Goal: Task Accomplishment & Management: Complete application form

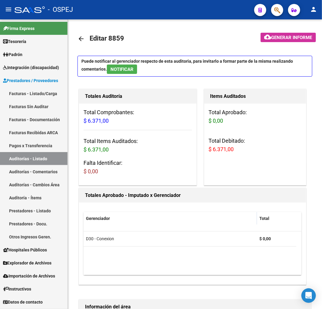
scroll to position [0, 283]
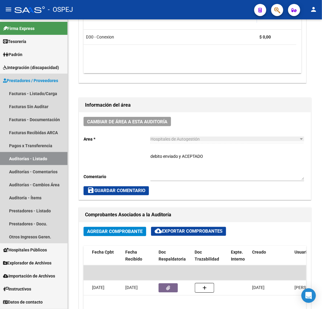
click at [43, 158] on link "Auditorías - Listado" at bounding box center [34, 158] width 68 height 13
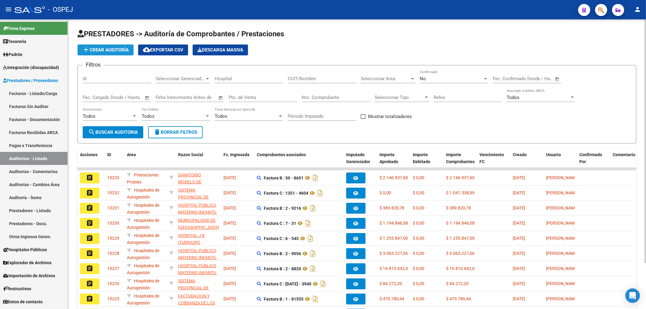
click at [108, 51] on span "add Crear Auditoría" at bounding box center [105, 49] width 46 height 5
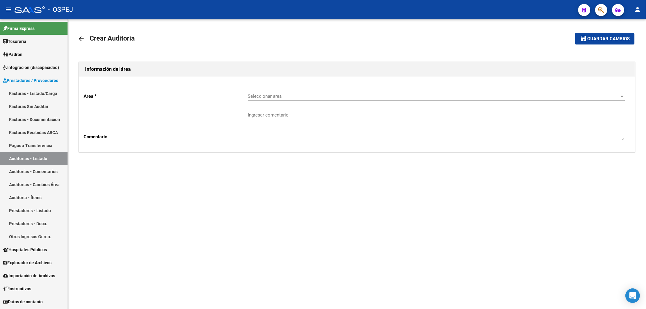
click at [278, 101] on div "Seleccionar area Seleccionar area" at bounding box center [436, 94] width 377 height 13
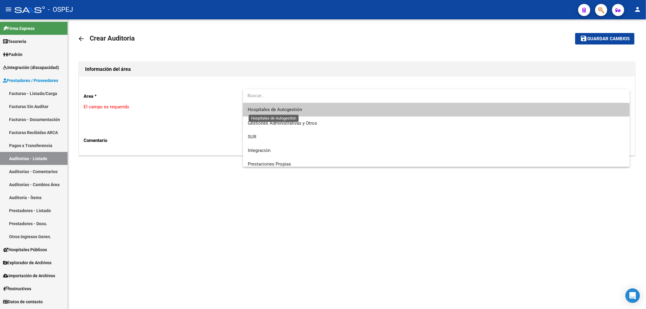
click at [295, 108] on span "Hospitales de Autogestión" at bounding box center [275, 109] width 54 height 5
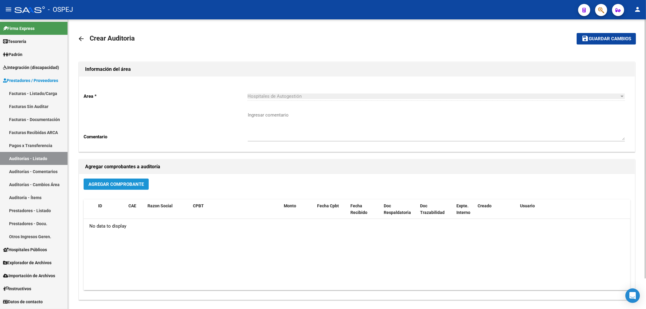
click at [112, 182] on span "Agregar Comprobante" at bounding box center [115, 184] width 55 height 5
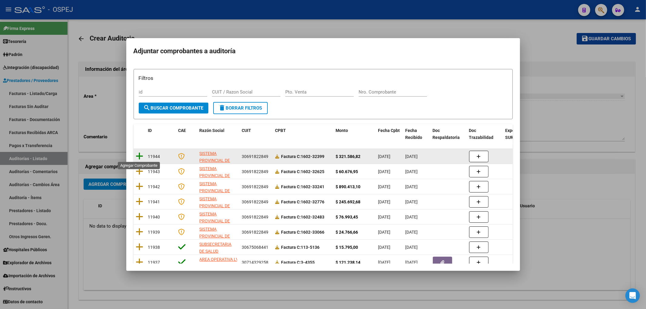
click at [138, 154] on icon at bounding box center [140, 156] width 8 height 8
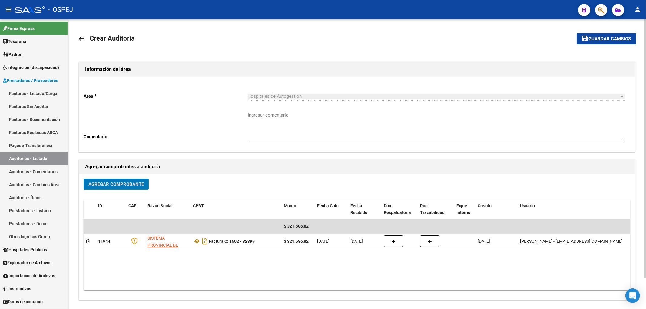
click at [322, 36] on span "Guardar cambios" at bounding box center [610, 38] width 42 height 5
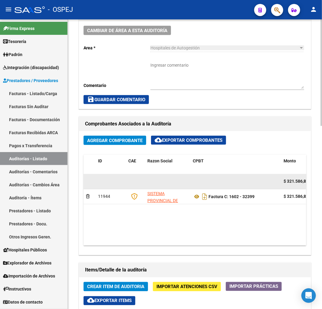
scroll to position [235, 0]
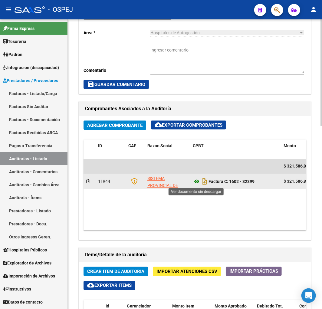
click at [198, 182] on icon at bounding box center [197, 181] width 8 height 7
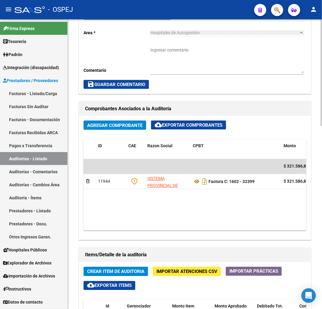
scroll to position [269, 0]
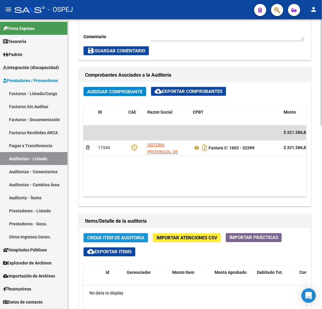
click at [113, 238] on span "Crear Item de Auditoria" at bounding box center [115, 237] width 57 height 5
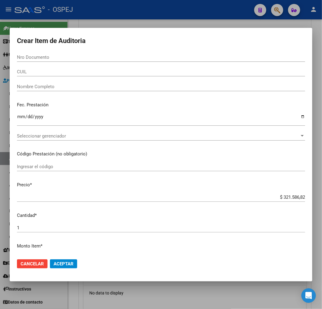
click at [53, 59] on input "Nro Documento" at bounding box center [161, 56] width 288 height 5
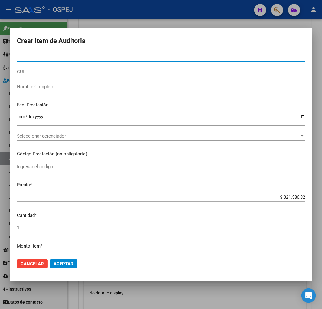
paste input "42007191"
type input "42007191"
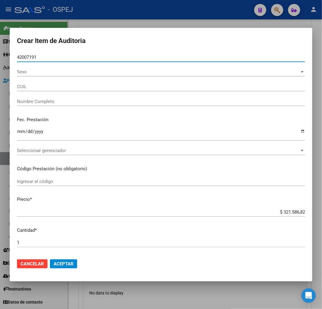
type input "23420071914"
type input "[PERSON_NAME]"
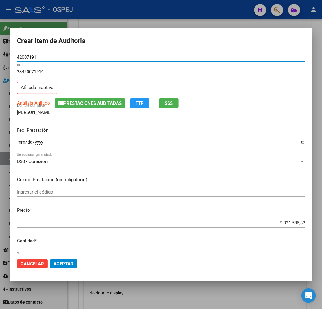
type input "42007191"
click at [286, 221] on input "$ 321.586,82" at bounding box center [161, 222] width 288 height 5
click at [286, 222] on input "$ 321.586,82" at bounding box center [161, 222] width 288 height 5
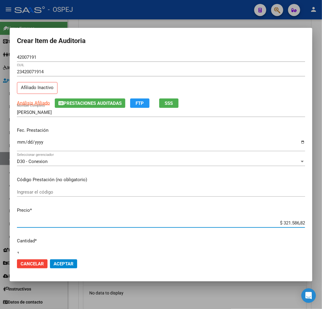
type input "$ 0,02"
type input "$ 0,27"
type input "$ 2,72"
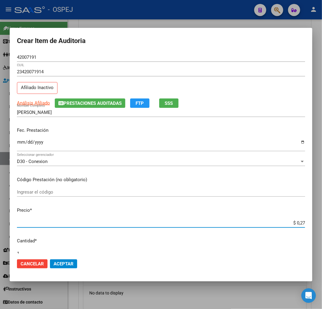
type input "$ 2,72"
type input "$ 27,28"
type input "$ 272,81"
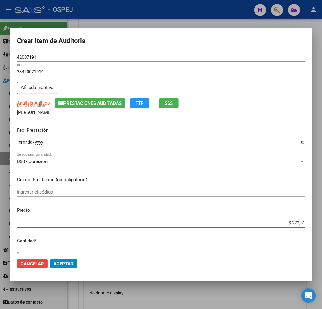
type input "$ 2.728,17"
type input "$ 27.281,72"
click at [70, 262] on span "Aceptar" at bounding box center [64, 263] width 20 height 5
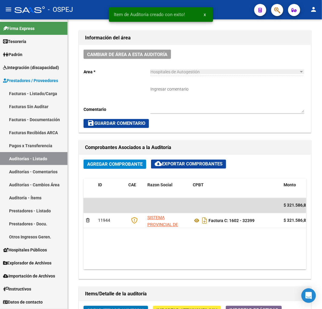
scroll to position [341, 0]
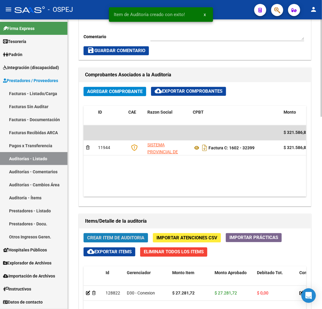
click at [88, 237] on span "Crear Item de Auditoria" at bounding box center [115, 237] width 57 height 5
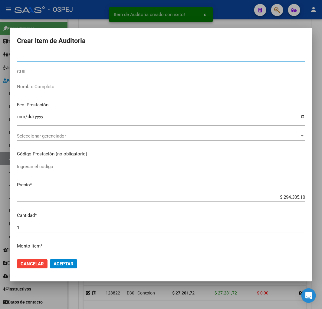
type input "42007191"
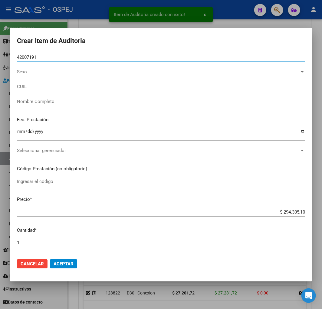
type input "23420071914"
type input "[PERSON_NAME]"
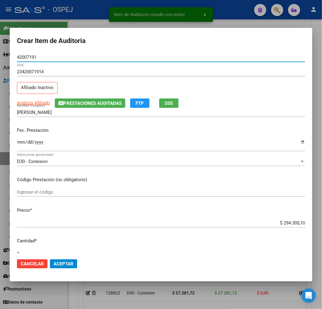
type input "42007191"
click at [283, 223] on input "$ 294.305,10" at bounding box center [161, 222] width 288 height 5
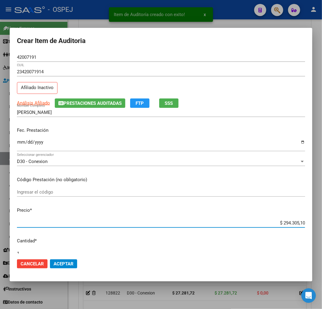
type input "$ 0,01"
type input "$ 0,11"
type input "$ 1,11"
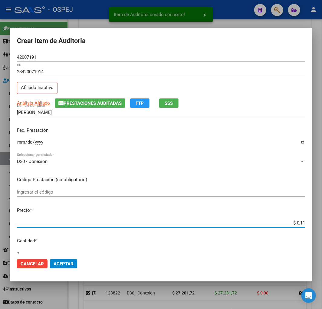
type input "$ 1,11"
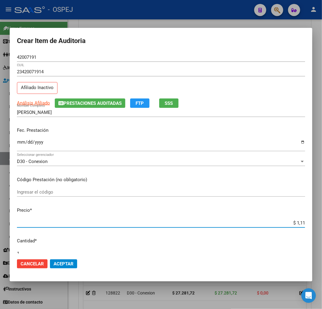
type input "$ 11,19"
type input "$ 1,11"
type input "$ 0,11"
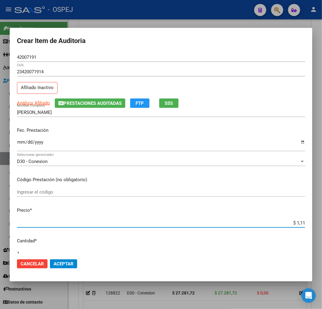
type input "$ 0,11"
type input "$ 1,19"
type input "$ 11,95"
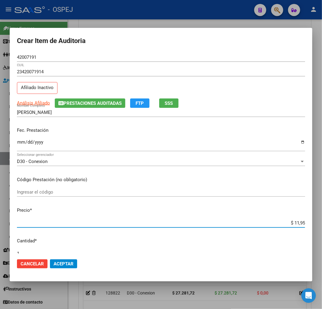
type input "$ 119,52"
type input "$ 1.195,20"
type input "$ 11.952,03"
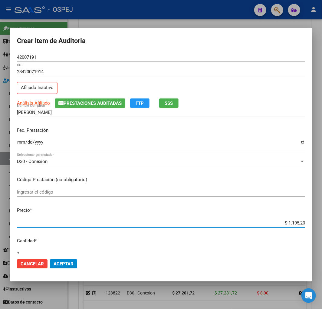
type input "$ 11.952,03"
type input "$ 119.520,34"
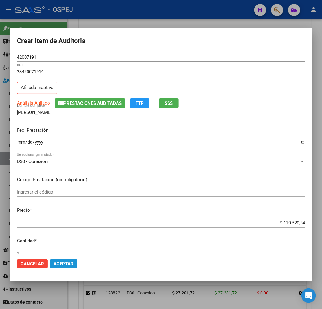
click at [73, 261] on span "Aceptar" at bounding box center [64, 263] width 20 height 5
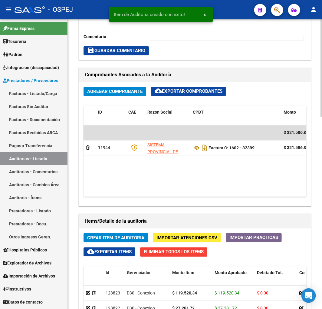
click at [120, 238] on span "Crear Item de Auditoria" at bounding box center [115, 237] width 57 height 5
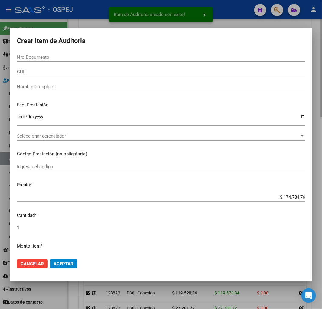
paste input "32409792"
type input "32409792"
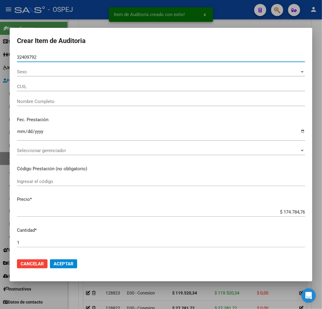
type input "27324097924"
type input "[PERSON_NAME] [PERSON_NAME]"
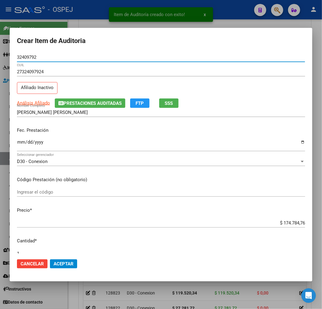
type input "32409792"
click at [294, 224] on input "$ 174.784,76" at bounding box center [161, 222] width 288 height 5
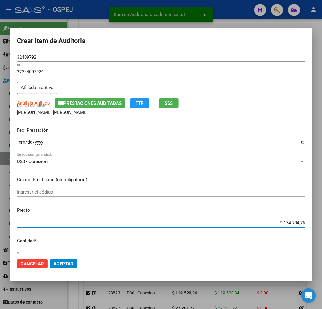
click at [294, 224] on input "$ 174.784,76" at bounding box center [161, 222] width 288 height 5
type input "$ 0,01"
type input "$ 0,16"
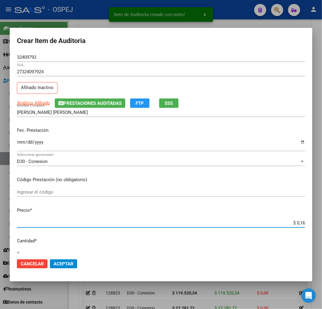
type input "$ 1,60"
type input "$ 16,00"
type input "$ 160,00"
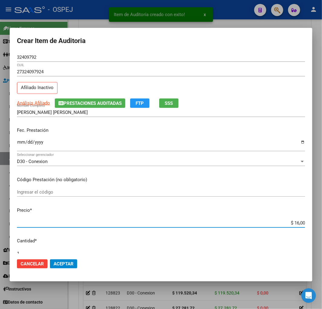
type input "$ 160,00"
type input "$ 1.600,00"
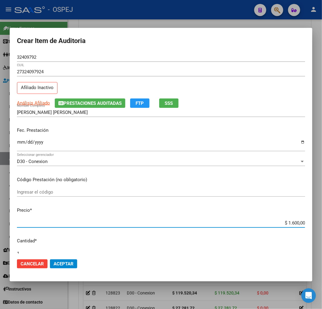
type input "$ 16.000,00"
drag, startPoint x: 58, startPoint y: 259, endPoint x: 67, endPoint y: 262, distance: 9.7
click at [58, 259] on button "Aceptar" at bounding box center [63, 263] width 27 height 9
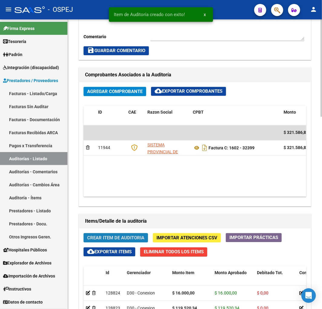
click at [99, 236] on span "Crear Item de Auditoria" at bounding box center [115, 237] width 57 height 5
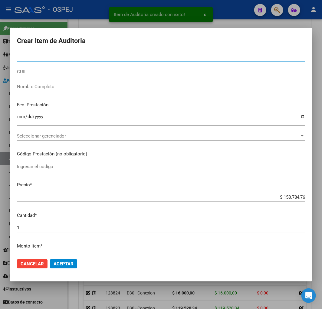
type input "23253222"
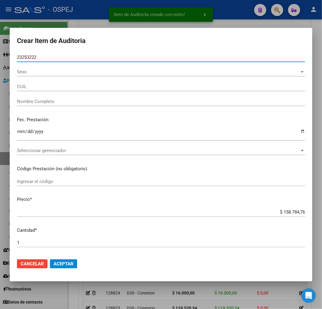
type input "27232532225"
type input "[PERSON_NAME]"
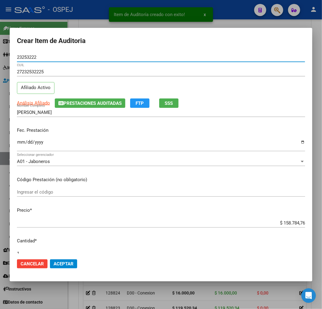
type input "23253222"
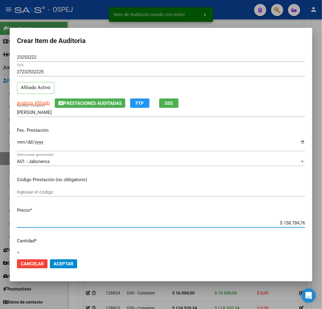
click at [285, 222] on input "$ 158.784,76" at bounding box center [161, 222] width 288 height 5
type input "$ 0,02"
type input "$ 0,28"
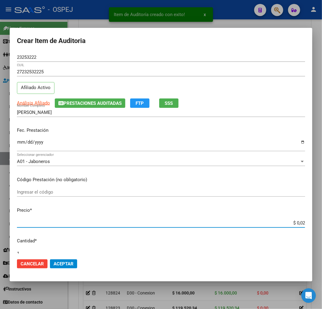
type input "$ 0,28"
type input "$ 2,84"
type input "$ 28,45"
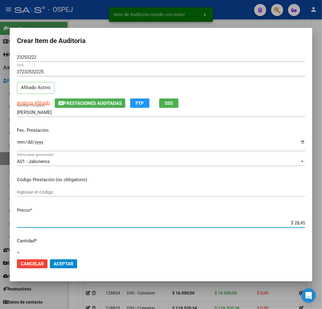
type input "$ 284,56"
type input "$ 2.845,60"
type input "$ 28.456,00"
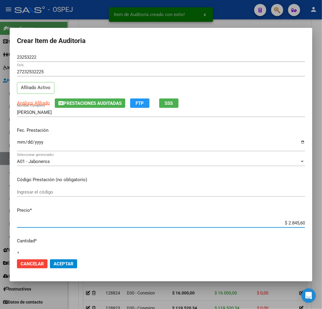
type input "$ 28.456,00"
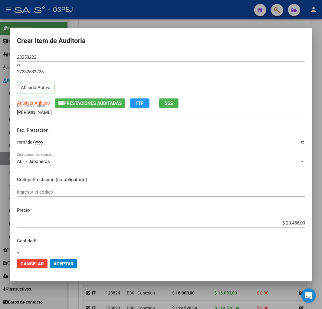
click at [66, 258] on mat-dialog-actions "Cancelar Aceptar" at bounding box center [161, 263] width 288 height 21
click at [62, 266] on button "Aceptar" at bounding box center [63, 263] width 27 height 9
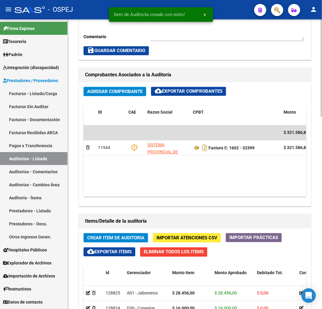
click at [131, 241] on button "Crear Item de Auditoria" at bounding box center [116, 237] width 64 height 9
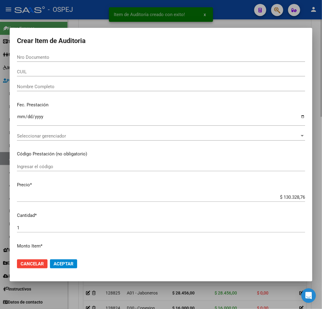
paste input "29639688"
type input "29639688"
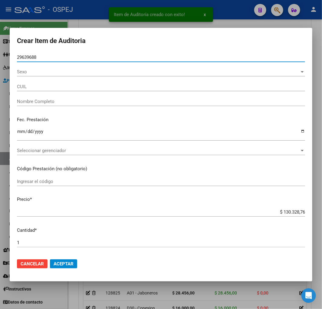
type input "27296396880"
type input "[PERSON_NAME]"
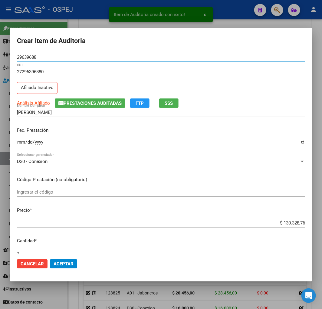
type input "29639688"
click at [282, 222] on input "$ 130.328,76" at bounding box center [161, 222] width 288 height 5
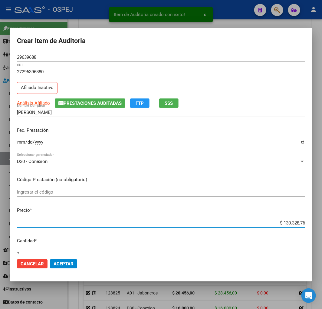
click at [282, 222] on input "$ 130.328,76" at bounding box center [161, 222] width 288 height 5
type input "$ 0,05"
type input "$ 0,54"
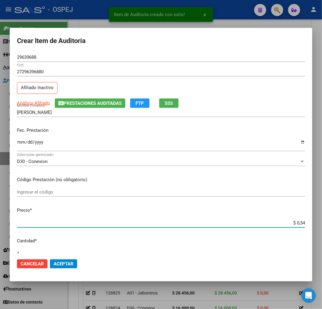
type input "$ 5,45"
type input "$ 54,56"
type input "$ 545,68"
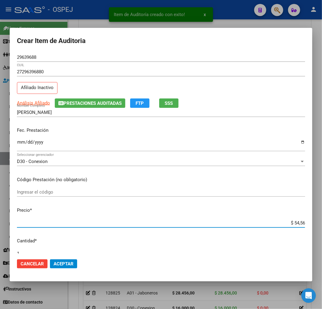
type input "$ 545,68"
type input "$ 5.456,85"
type input "$ 54.568,59"
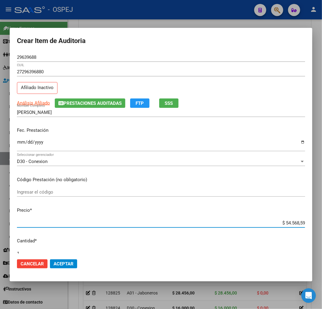
click at [64, 260] on button "Aceptar" at bounding box center [63, 263] width 27 height 9
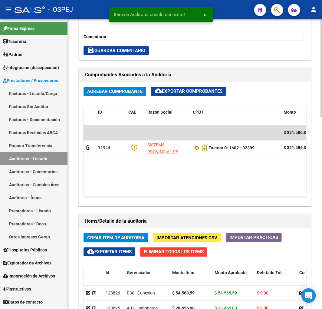
click at [113, 235] on span "Crear Item de Auditoria" at bounding box center [115, 237] width 57 height 5
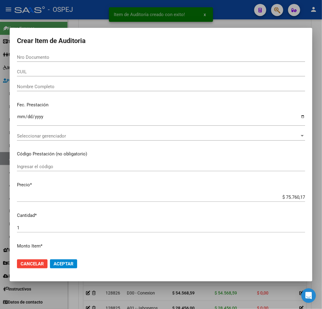
paste input "29639688"
type input "29639688"
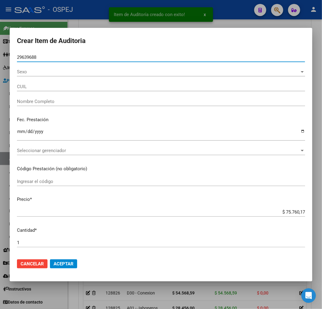
type input "27296396880"
type input "[PERSON_NAME]"
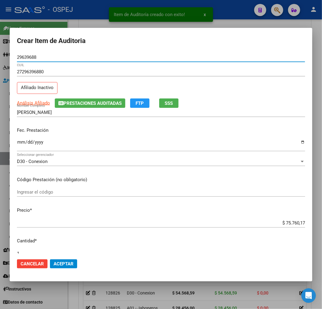
type input "29639688"
click at [287, 220] on input "$ 75.760,17" at bounding box center [161, 222] width 288 height 5
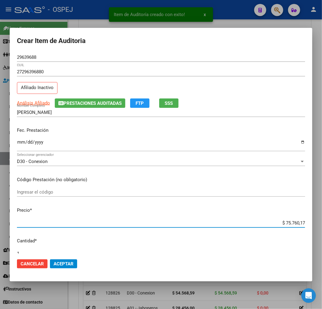
click at [287, 220] on input "$ 75.760,17" at bounding box center [161, 222] width 288 height 5
type input "$ 0,05"
type input "$ 0,59"
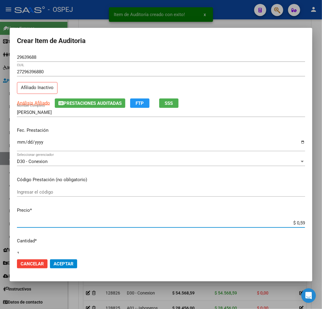
type input "$ 5,97"
type input "$ 59,76"
type input "$ 597,60"
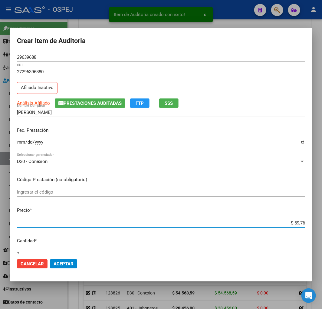
type input "$ 597,60"
type input "$ 5.976,01"
type input "$ 59.760,17"
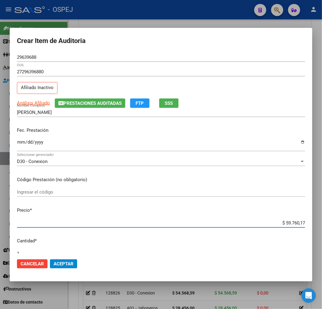
click at [68, 264] on span "Aceptar" at bounding box center [64, 263] width 20 height 5
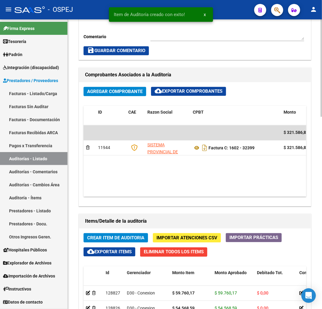
click at [134, 236] on span "Crear Item de Auditoria" at bounding box center [115, 237] width 57 height 5
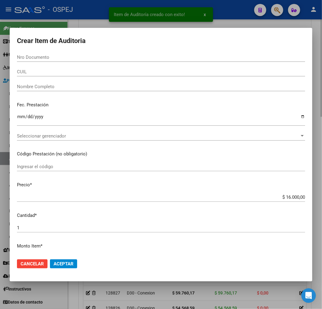
paste input "32409792"
type input "32409792"
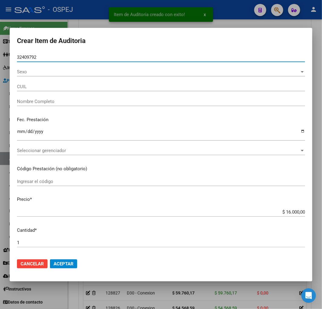
type input "27324097924"
type input "[PERSON_NAME] [PERSON_NAME]"
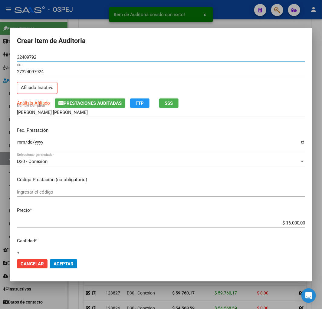
type input "32409792"
click at [61, 264] on span "Aceptar" at bounding box center [64, 263] width 20 height 5
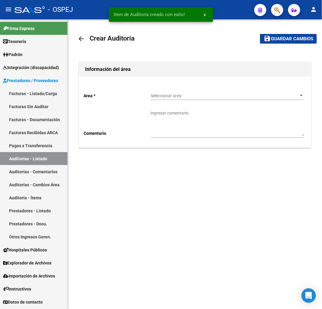
click at [172, 95] on span "Seleccionar area" at bounding box center [224, 95] width 148 height 5
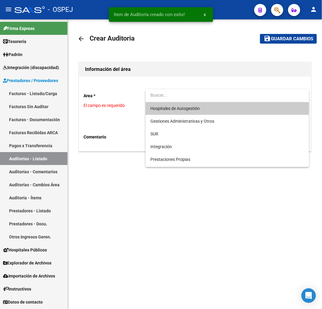
click at [166, 109] on span "Hospitales de Autogestión" at bounding box center [174, 108] width 49 height 5
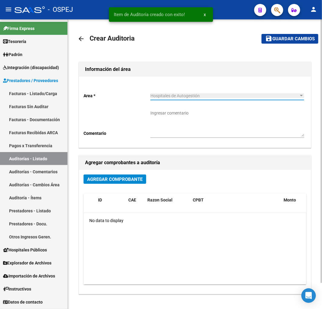
click at [117, 179] on span "Agregar Comprobante" at bounding box center [114, 179] width 55 height 5
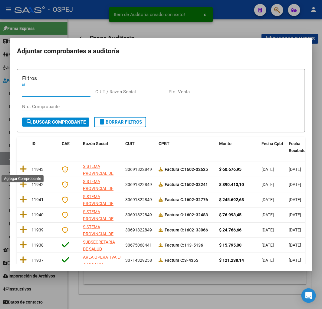
drag, startPoint x: 23, startPoint y: 167, endPoint x: 49, endPoint y: 161, distance: 27.5
click at [23, 168] on icon at bounding box center [23, 169] width 8 height 8
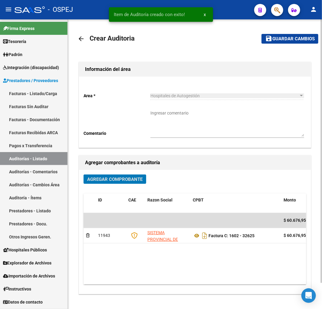
click at [280, 32] on mat-toolbar-row "save Guardar cambios" at bounding box center [285, 38] width 67 height 19
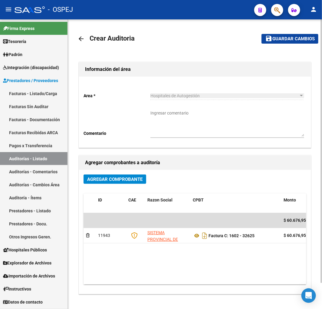
click at [279, 37] on span "Guardar cambios" at bounding box center [293, 38] width 42 height 5
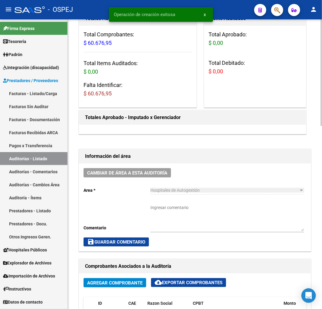
scroll to position [168, 0]
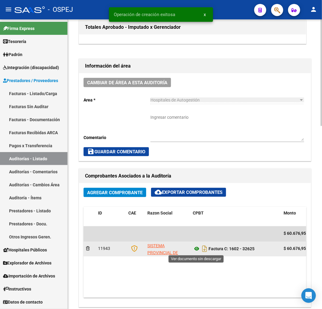
click at [196, 249] on icon at bounding box center [197, 248] width 8 height 7
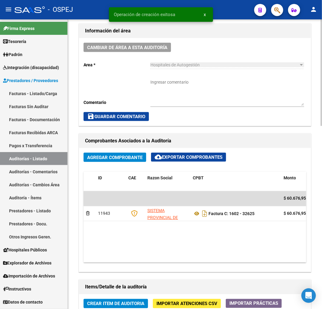
scroll to position [303, 0]
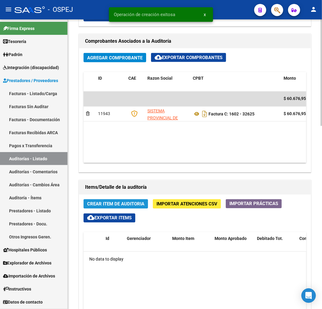
click at [134, 206] on span "Crear Item de Auditoria" at bounding box center [115, 203] width 57 height 5
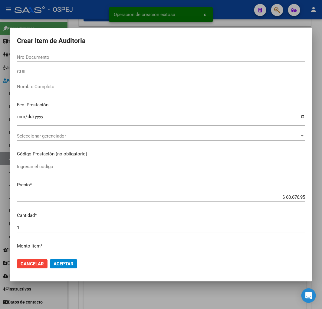
click at [77, 59] on input "Nro Documento" at bounding box center [161, 56] width 288 height 5
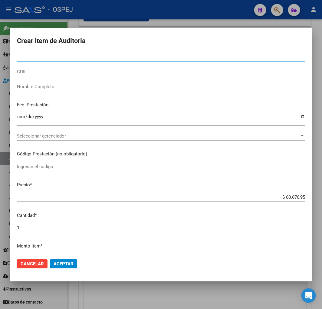
paste input "35024691"
type input "35024691"
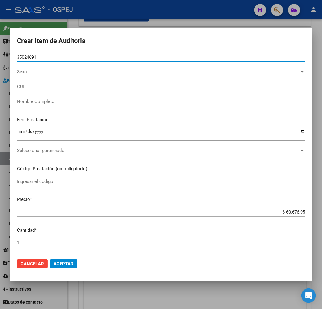
type input "20350246917"
type input "[PERSON_NAME]"
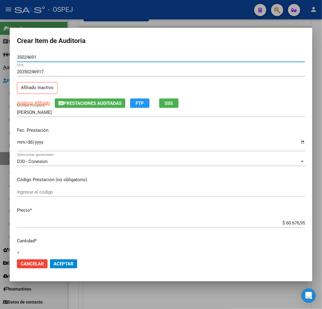
type input "35024691"
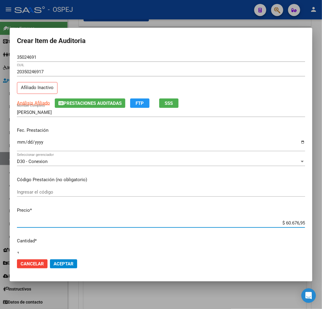
click at [290, 224] on input "$ 60.676,95" at bounding box center [161, 222] width 288 height 5
type input "$ 0,02"
type input "$ 0,20"
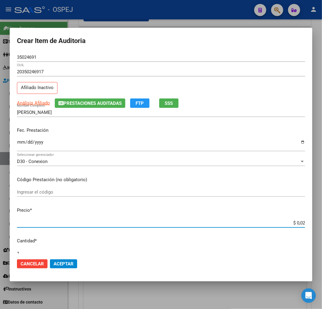
type input "$ 0,20"
type input "$ 2,02"
type input "$ 20,22"
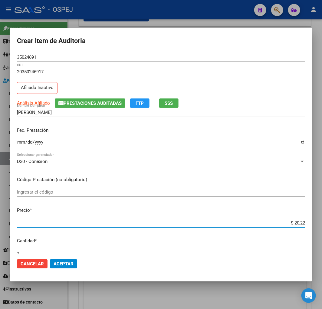
type input "$ 202,25"
type input "$ 2.022,56"
type input "$ 20.225,65"
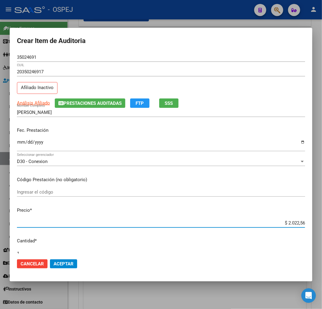
type input "$ 20.225,65"
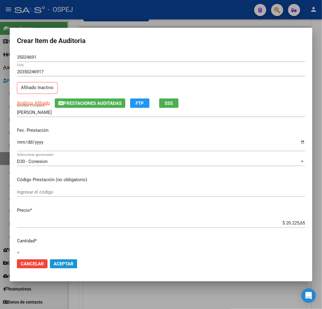
click at [65, 265] on span "Aceptar" at bounding box center [64, 263] width 20 height 5
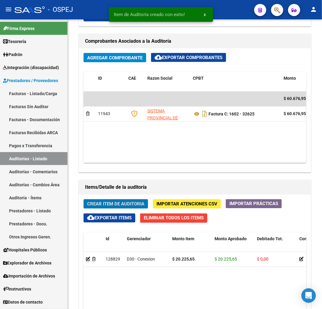
scroll to position [375, 0]
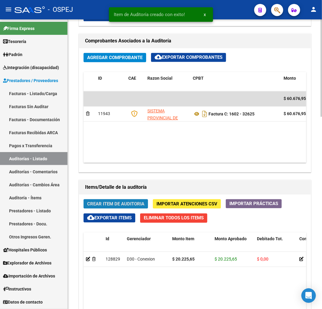
click at [130, 201] on span "Crear Item de Auditoria" at bounding box center [115, 203] width 57 height 5
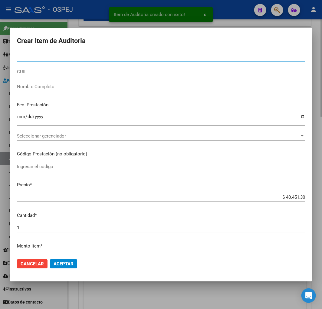
type input "40697570"
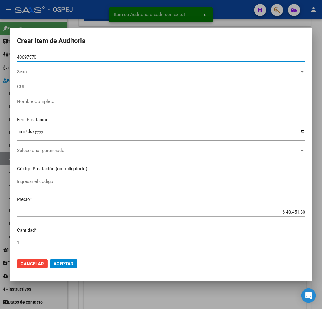
type input "27406975709"
type input "[PERSON_NAME]"
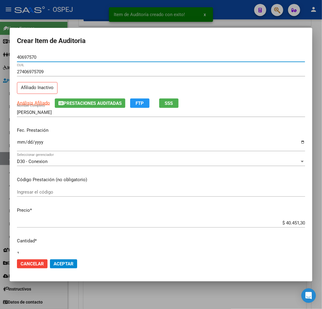
type input "40697570"
click at [290, 221] on input "$ 40.451,30" at bounding box center [161, 222] width 288 height 5
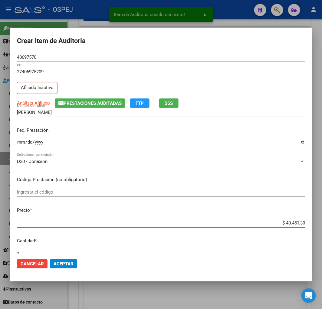
click at [290, 221] on input "$ 40.451,30" at bounding box center [161, 222] width 288 height 5
type input "$ 0,02"
type input "$ 0,20"
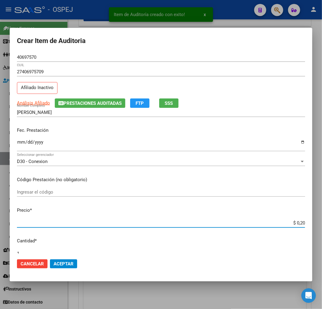
type input "$ 2,02"
type input "$ 20,22"
type input "$ 202,25"
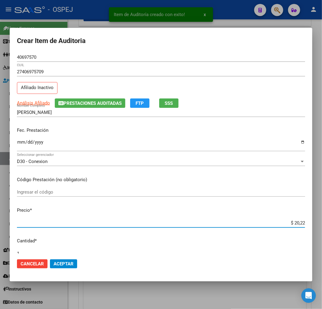
type input "$ 202,25"
type input "$ 2.022,56"
type input "$ 20.225,65"
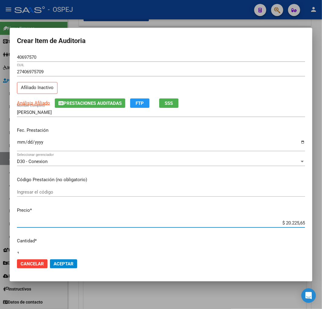
click at [74, 266] on mat-dialog-actions "Cancelar Aceptar" at bounding box center [161, 263] width 288 height 21
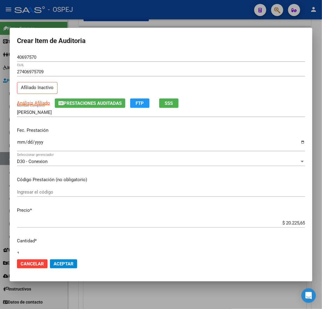
click at [75, 266] on button "Aceptar" at bounding box center [63, 263] width 27 height 9
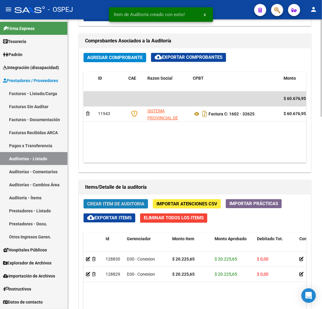
click at [112, 205] on span "Crear Item de Auditoria" at bounding box center [115, 203] width 57 height 5
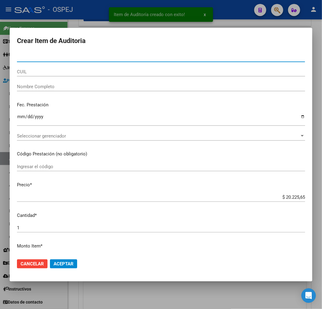
type input "27579974"
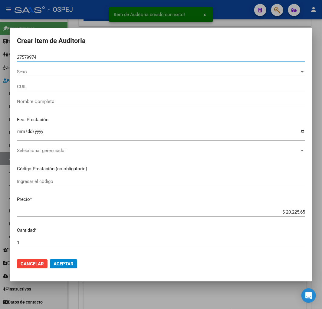
type input "27275799748"
type input "[PERSON_NAME] [PERSON_NAME]"
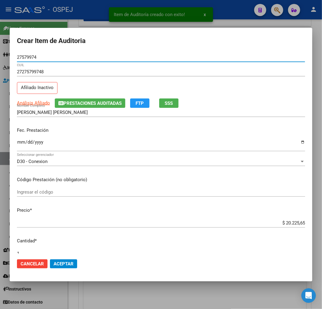
type input "27579974"
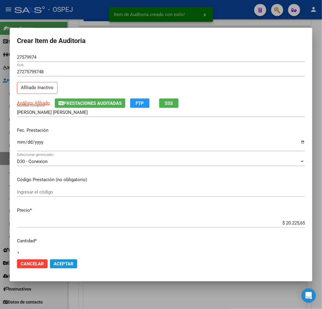
click at [64, 262] on span "Aceptar" at bounding box center [64, 263] width 20 height 5
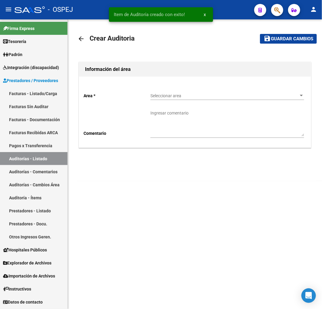
click at [218, 95] on span "Seleccionar area" at bounding box center [224, 95] width 148 height 5
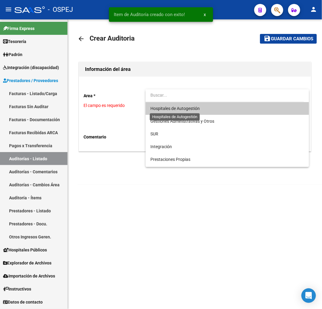
click at [183, 108] on span "Hospitales de Autogestión" at bounding box center [174, 108] width 49 height 5
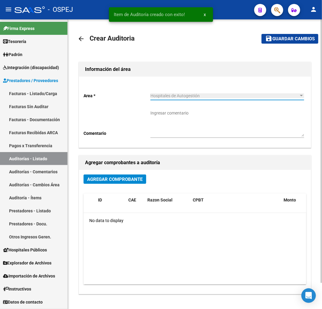
click at [106, 178] on span "Agregar Comprobante" at bounding box center [114, 179] width 55 height 5
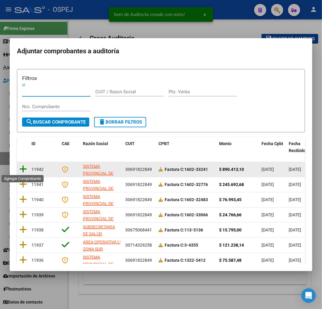
click at [25, 167] on icon at bounding box center [23, 169] width 8 height 8
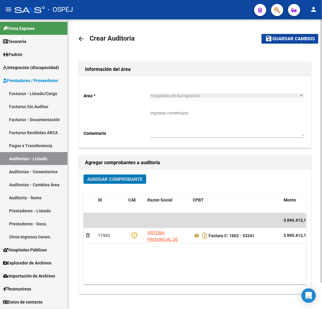
click at [312, 34] on mat-toolbar-row "save Guardar cambios" at bounding box center [285, 38] width 67 height 19
click at [307, 37] on span "Guardar cambios" at bounding box center [293, 38] width 42 height 5
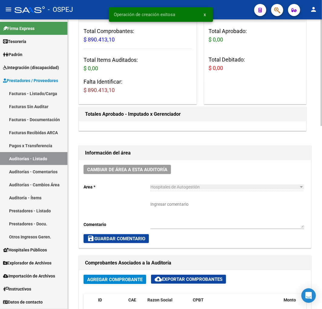
scroll to position [202, 0]
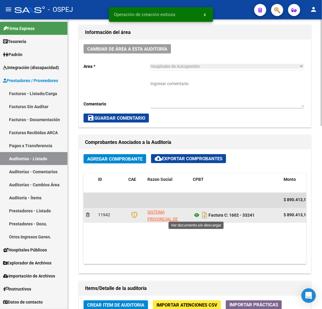
click at [195, 215] on icon at bounding box center [197, 215] width 8 height 7
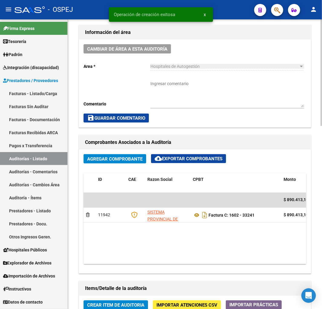
scroll to position [370, 0]
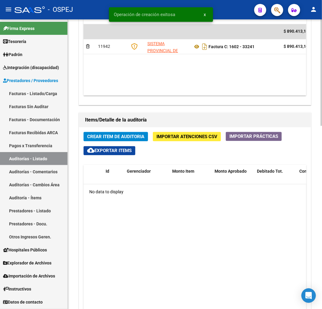
click at [128, 138] on span "Crear Item de Auditoria" at bounding box center [115, 136] width 57 height 5
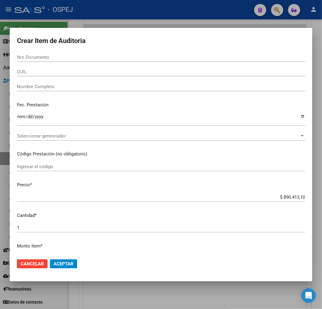
click at [108, 59] on input "Nro Documento" at bounding box center [161, 56] width 288 height 5
paste input "47916835"
type input "47916835"
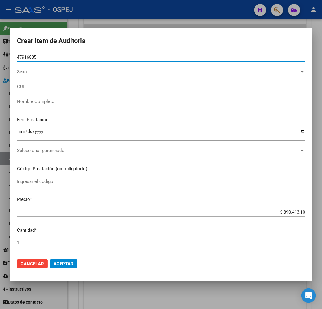
type input "27479168356"
type input "[PERSON_NAME] [PERSON_NAME] -"
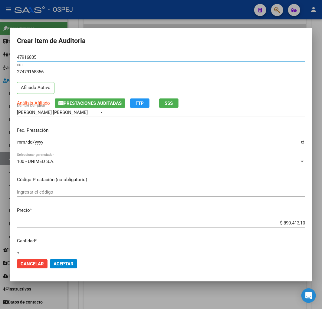
type input "47916835"
click at [288, 225] on input "$ 890.413,10" at bounding box center [161, 222] width 288 height 5
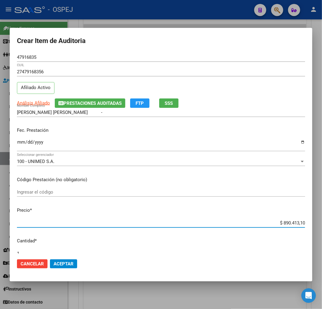
type input "$ 0,01"
type input "$ 0,16"
type input "$ 1,60"
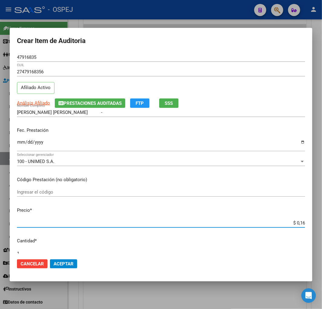
type input "$ 1,60"
type input "$ 16,00"
type input "$ 160,00"
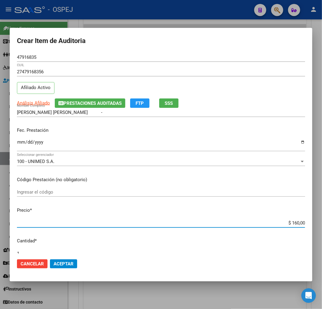
type input "$ 1.600,00"
type input "$ 16.000,00"
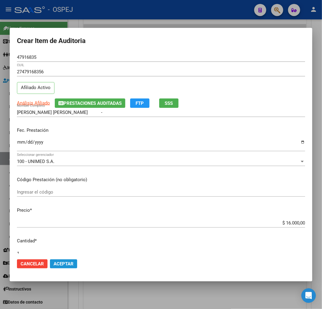
click at [68, 262] on span "Aceptar" at bounding box center [64, 263] width 20 height 5
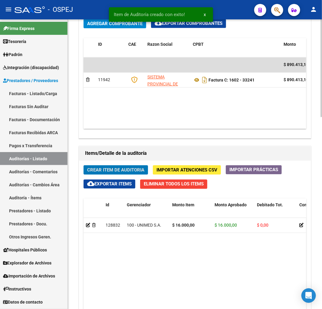
scroll to position [409, 0]
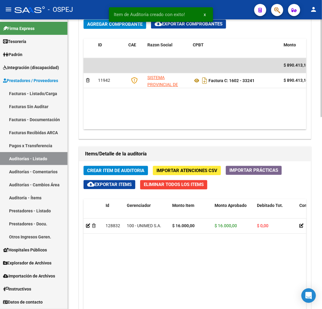
click at [117, 170] on span "Crear Item de Auditoria" at bounding box center [115, 170] width 57 height 5
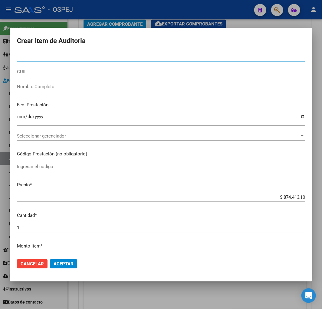
paste input "47916835"
type input "47916835"
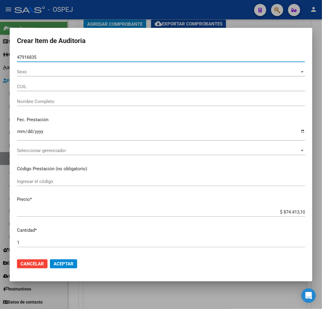
type input "27479168356"
type input "[PERSON_NAME] [PERSON_NAME] -"
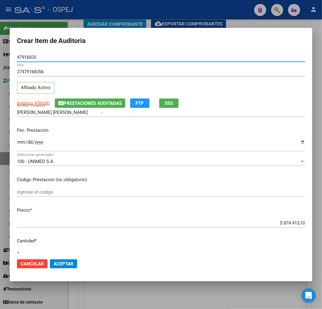
type input "47916835"
click at [292, 223] on input "$ 874.413,10" at bounding box center [161, 222] width 288 height 5
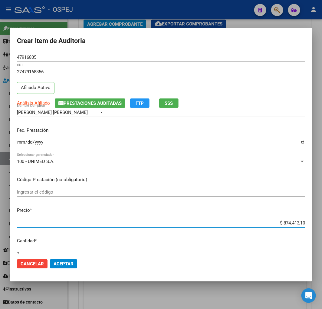
click at [292, 223] on input "$ 874.413,10" at bounding box center [161, 222] width 288 height 5
type input "$ 0,04"
type input "$ 0,47"
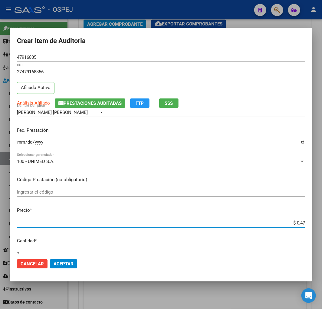
type input "$ 4,72"
type input "$ 47,20"
type input "$ 472,06"
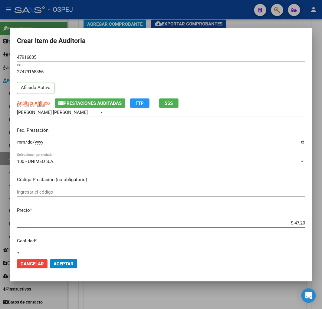
type input "$ 472,06"
type input "$ 4.720,63"
type input "$ 47.206,31"
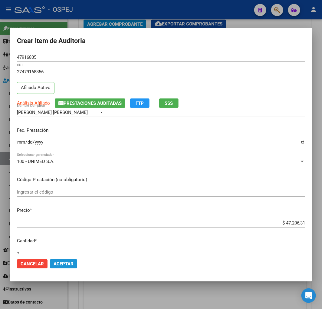
click at [64, 262] on span "Aceptar" at bounding box center [64, 263] width 20 height 5
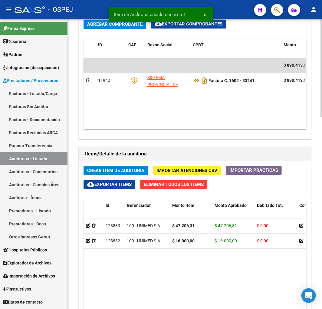
click at [127, 174] on button "Crear Item de Auditoria" at bounding box center [116, 170] width 64 height 9
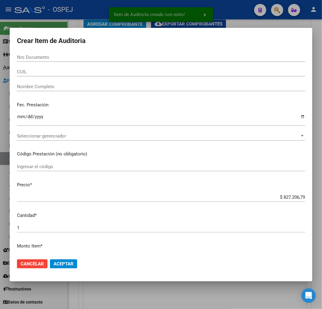
paste input "47916835"
type input "47916835"
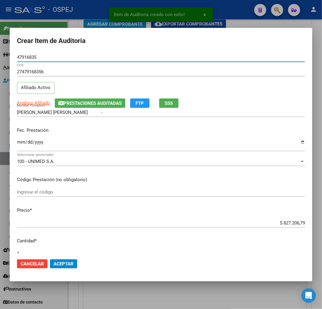
click at [286, 223] on input "$ 827.206,79" at bounding box center [161, 222] width 288 height 5
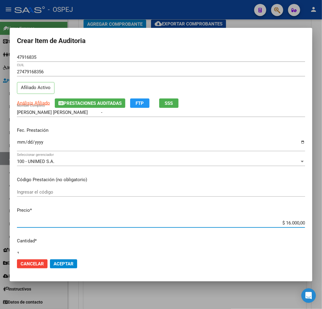
click at [73, 265] on span "Aceptar" at bounding box center [64, 263] width 20 height 5
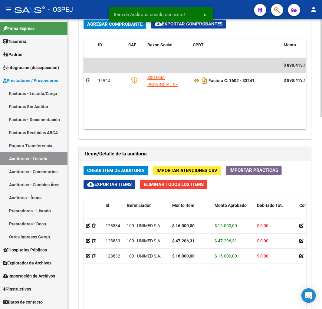
click at [132, 170] on span "Crear Item de Auditoria" at bounding box center [115, 170] width 57 height 5
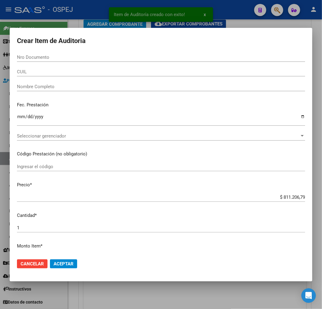
paste input "23700094"
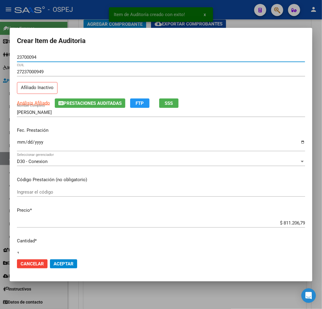
click at [293, 223] on input "$ 811.206,79" at bounding box center [161, 222] width 288 height 5
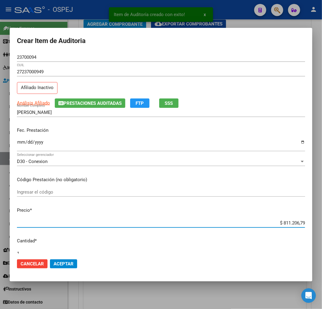
click at [293, 223] on input "$ 811.206,79" at bounding box center [161, 222] width 288 height 5
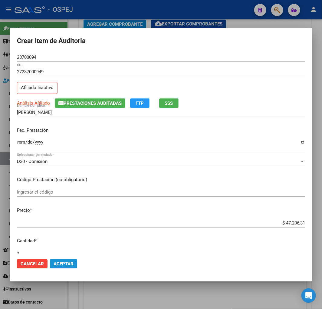
click at [77, 262] on button "Aceptar" at bounding box center [63, 263] width 27 height 9
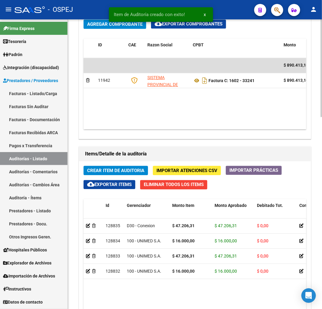
click at [128, 168] on button "Crear Item de Auditoria" at bounding box center [116, 170] width 64 height 9
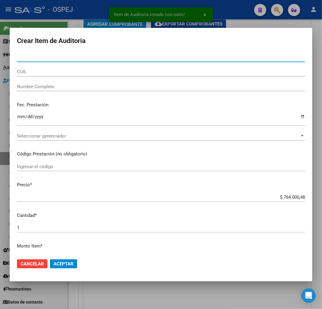
paste input "40697570"
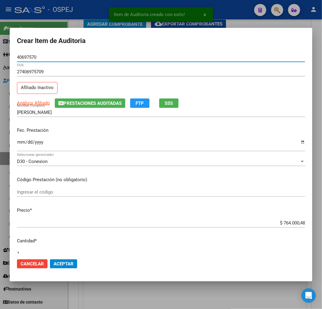
click at [289, 224] on input "$ 764.000,48" at bounding box center [161, 222] width 288 height 5
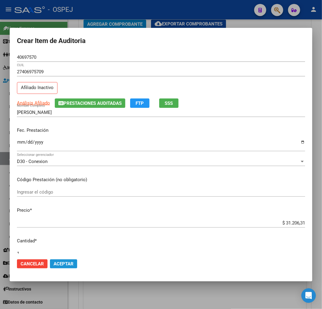
click at [62, 265] on span "Aceptar" at bounding box center [64, 263] width 20 height 5
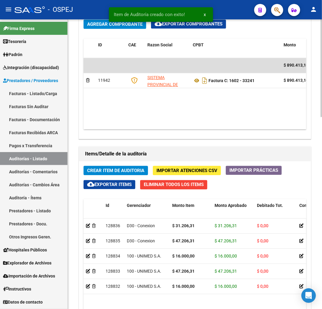
click at [132, 171] on span "Crear Item de Auditoria" at bounding box center [115, 170] width 57 height 5
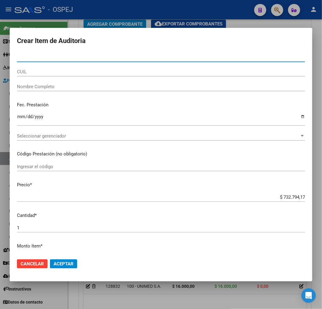
paste input "34357200"
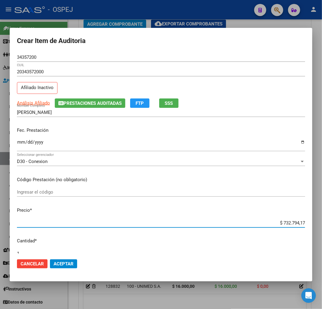
click at [290, 223] on input "$ 732.794,17" at bounding box center [161, 222] width 288 height 5
click at [67, 262] on span "Aceptar" at bounding box center [64, 263] width 20 height 5
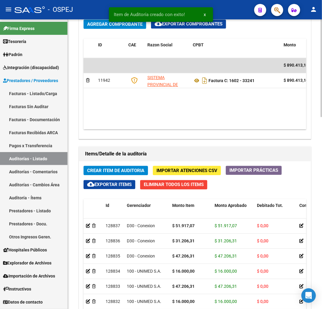
click at [142, 172] on span "Crear Item de Auditoria" at bounding box center [115, 170] width 57 height 5
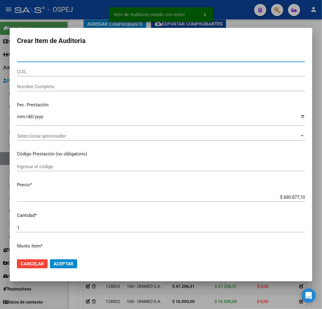
paste input "26982011"
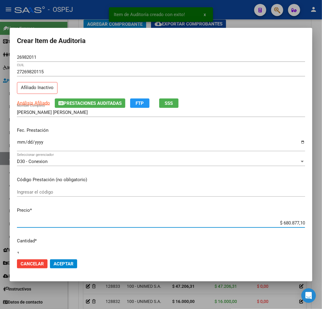
click at [282, 222] on input "$ 680.877,10" at bounding box center [161, 222] width 288 height 5
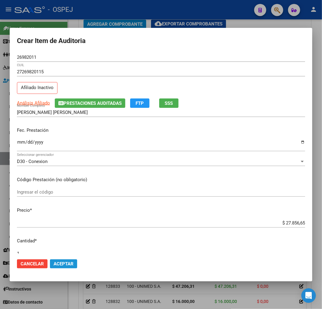
click at [68, 264] on span "Aceptar" at bounding box center [64, 263] width 20 height 5
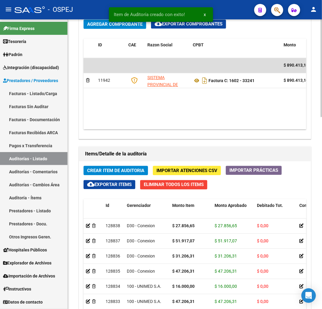
click at [135, 170] on span "Crear Item de Auditoria" at bounding box center [115, 170] width 57 height 5
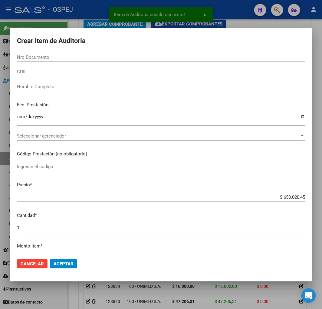
paste input "40530195"
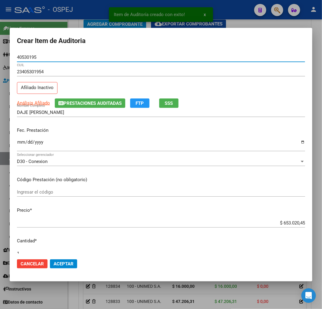
click at [284, 222] on input "$ 653.020,45" at bounding box center [161, 222] width 288 height 5
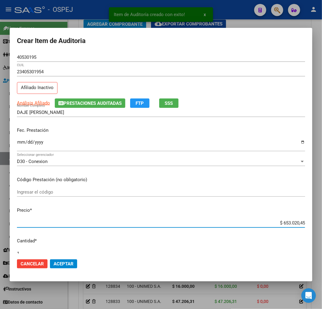
click at [284, 223] on input "$ 653.020,45" at bounding box center [161, 222] width 288 height 5
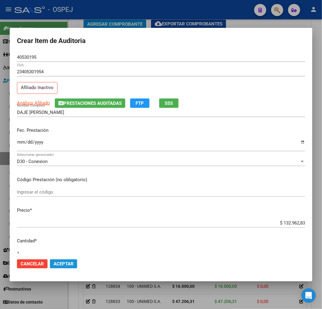
click at [74, 264] on button "Aceptar" at bounding box center [63, 263] width 27 height 9
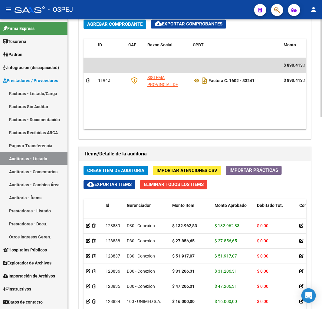
click at [117, 168] on span "Crear Item de Auditoria" at bounding box center [115, 170] width 57 height 5
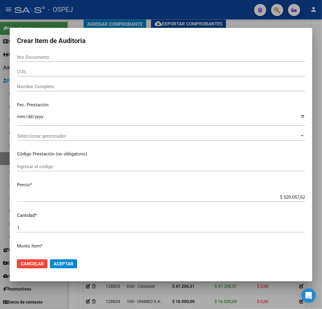
paste input "40697570"
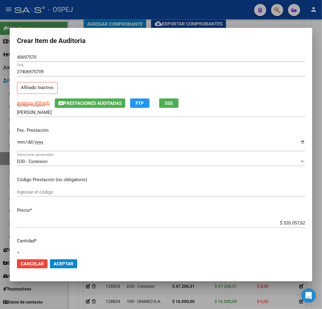
click at [71, 269] on mat-dialog-actions "Cancelar Aceptar" at bounding box center [161, 263] width 288 height 21
click at [68, 259] on button "Aceptar" at bounding box center [63, 263] width 27 height 9
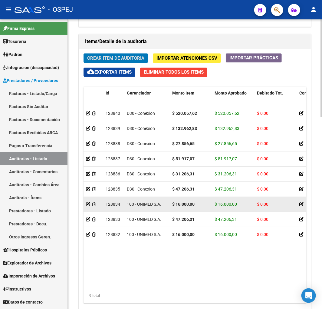
scroll to position [568, 0]
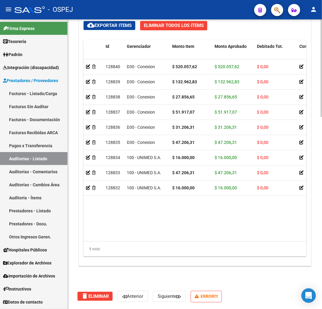
drag, startPoint x: 116, startPoint y: 242, endPoint x: 158, endPoint y: 246, distance: 41.9
click at [158, 246] on div "9 total" at bounding box center [195, 248] width 223 height 15
drag, startPoint x: 119, startPoint y: 241, endPoint x: 185, endPoint y: 244, distance: 66.1
click at [185, 244] on div "9 total" at bounding box center [195, 248] width 223 height 15
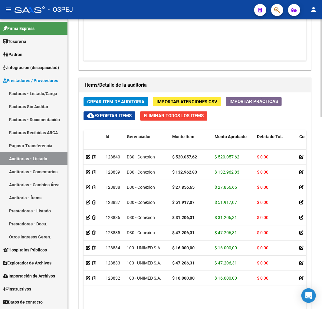
scroll to position [333, 0]
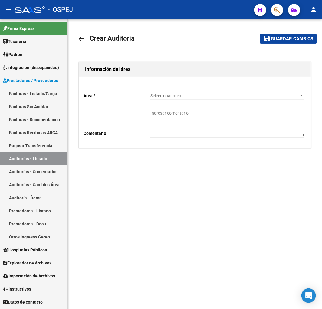
click at [161, 95] on span "Seleccionar area" at bounding box center [224, 95] width 148 height 5
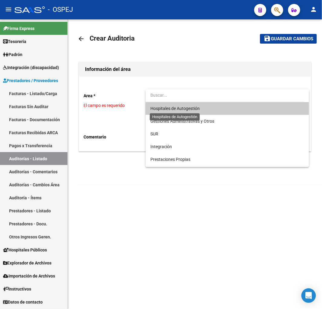
click at [167, 107] on span "Hospitales de Autogestión" at bounding box center [174, 108] width 49 height 5
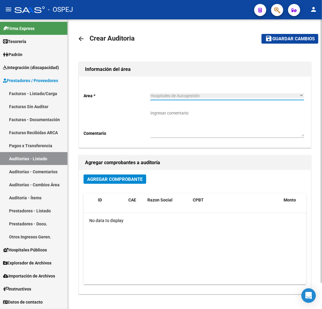
click at [124, 177] on span "Agregar Comprobante" at bounding box center [114, 179] width 55 height 5
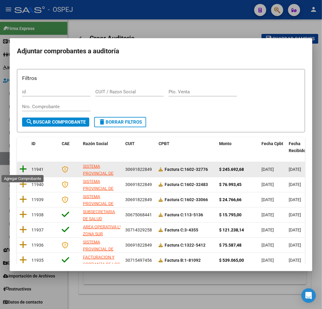
click at [25, 168] on icon at bounding box center [23, 169] width 8 height 8
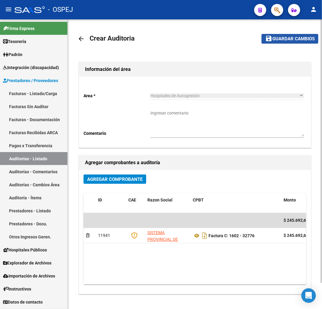
click at [297, 40] on span "Guardar cambios" at bounding box center [293, 38] width 42 height 5
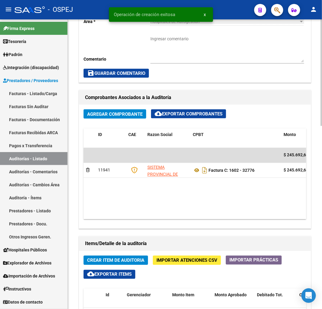
scroll to position [269, 0]
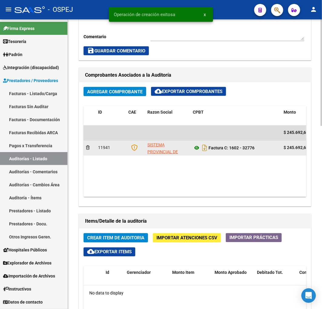
click at [196, 147] on icon at bounding box center [197, 147] width 8 height 7
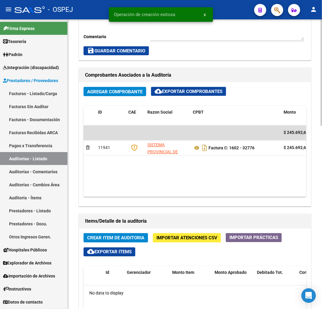
click at [121, 242] on button "Crear Item de Auditoria" at bounding box center [116, 237] width 64 height 9
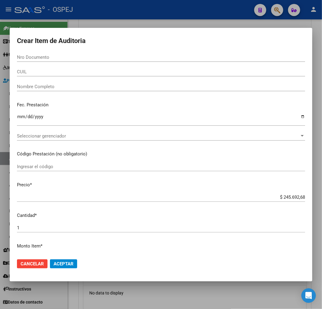
click at [35, 58] on input "Nro Documento" at bounding box center [161, 56] width 288 height 5
paste input "42549893"
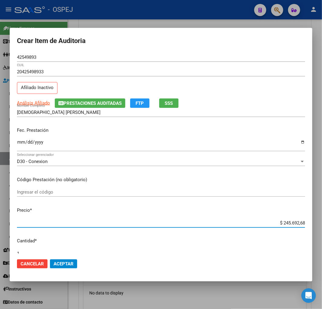
click at [294, 220] on input "$ 245.692,68" at bounding box center [161, 222] width 288 height 5
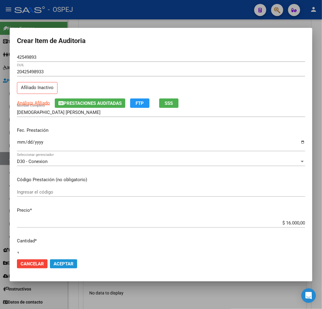
click at [62, 262] on span "Aceptar" at bounding box center [64, 263] width 20 height 5
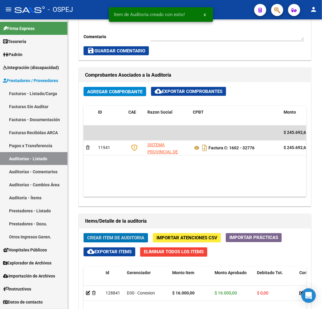
scroll to position [341, 0]
click at [107, 237] on span "Crear Item de Auditoria" at bounding box center [115, 237] width 57 height 5
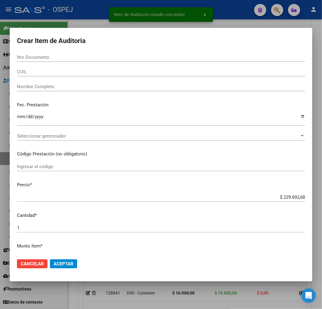
paste input "38364844"
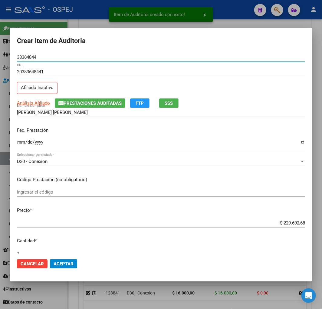
click at [288, 224] on input "$ 229.692,68" at bounding box center [161, 222] width 288 height 5
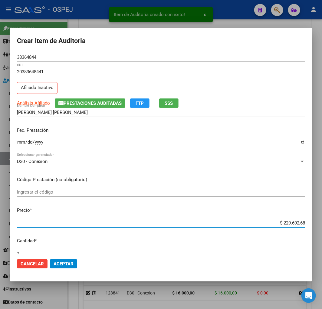
click at [288, 224] on input "$ 229.692,68" at bounding box center [161, 222] width 288 height 5
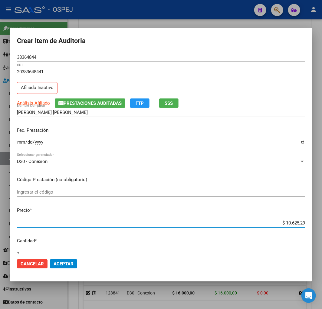
click at [71, 264] on span "Aceptar" at bounding box center [64, 263] width 20 height 5
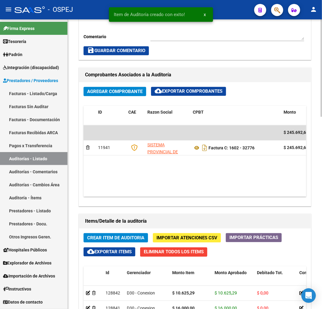
click at [117, 237] on span "Crear Item de Auditoria" at bounding box center [115, 237] width 57 height 5
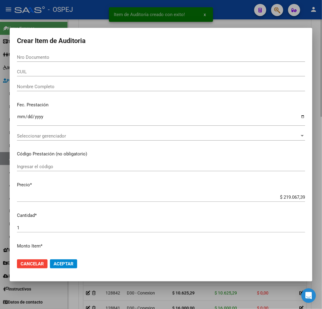
paste input "47916835"
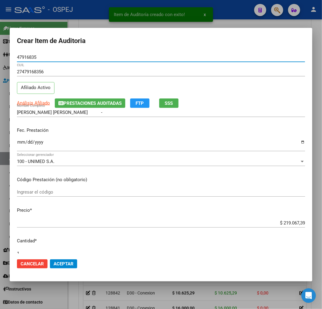
click at [292, 221] on input "$ 219.067,39" at bounding box center [161, 222] width 288 height 5
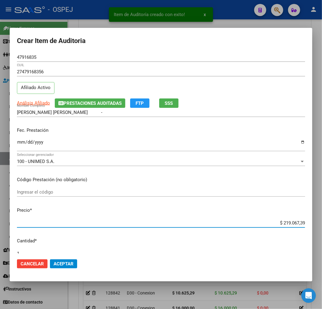
click at [292, 221] on input "$ 219.067,39" at bounding box center [161, 222] width 288 height 5
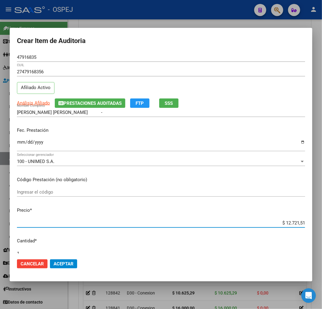
click at [72, 266] on button "Aceptar" at bounding box center [63, 263] width 27 height 9
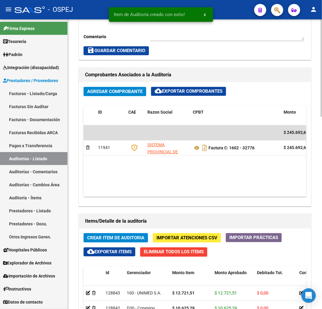
click at [126, 235] on span "Crear Item de Auditoria" at bounding box center [115, 237] width 57 height 5
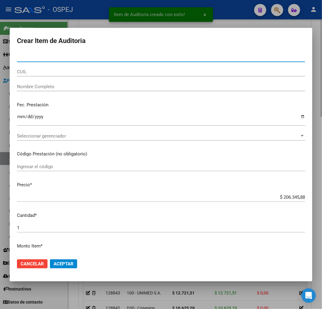
paste input "47916835"
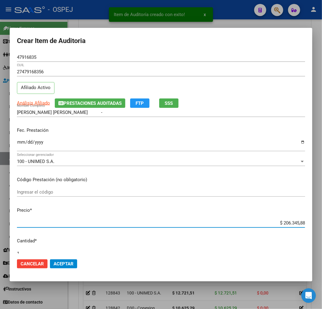
click at [287, 222] on input "$ 206.345,88" at bounding box center [161, 222] width 288 height 5
click at [288, 222] on input "$ 206.345,88" at bounding box center [161, 222] width 288 height 5
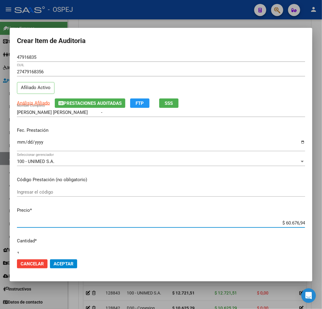
click at [85, 260] on mat-dialog-actions "Cancelar Aceptar" at bounding box center [161, 263] width 288 height 21
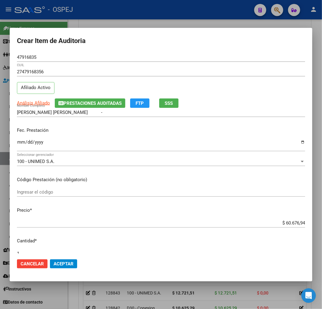
click at [65, 261] on span "Aceptar" at bounding box center [64, 263] width 20 height 5
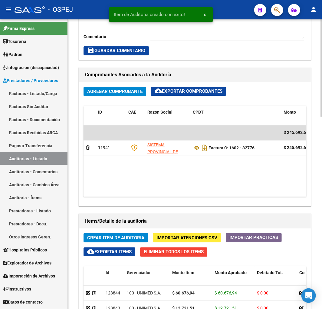
click at [109, 235] on span "Crear Item de Auditoria" at bounding box center [115, 237] width 57 height 5
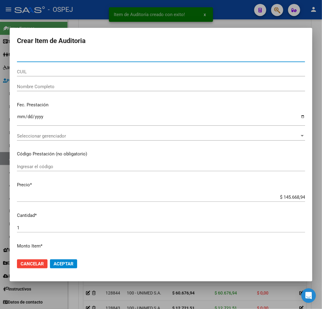
paste input "47916835"
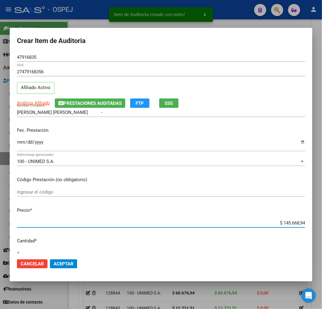
click at [289, 221] on input "$ 145.668,94" at bounding box center [161, 222] width 288 height 5
click at [288, 221] on input "$ 145.668,94" at bounding box center [161, 222] width 288 height 5
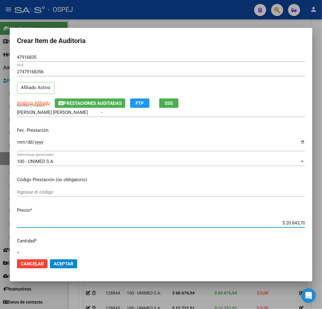
click at [69, 262] on span "Aceptar" at bounding box center [64, 263] width 20 height 5
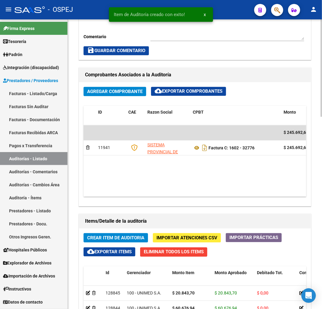
click at [126, 237] on span "Crear Item de Auditoria" at bounding box center [115, 237] width 57 height 5
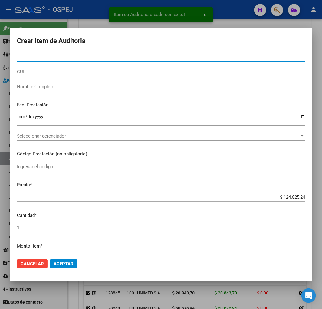
paste input "40697570"
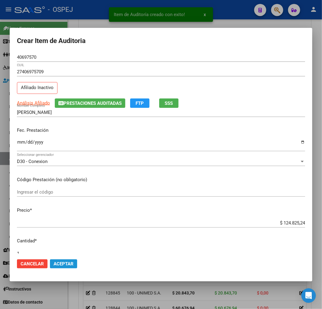
click at [67, 262] on span "Aceptar" at bounding box center [64, 263] width 20 height 5
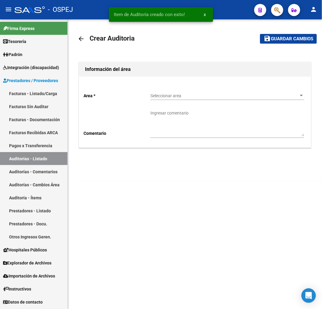
click at [216, 92] on div "Seleccionar area Seleccionar area" at bounding box center [227, 94] width 154 height 12
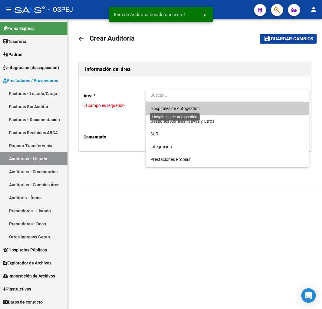
click at [171, 109] on span "Hospitales de Autogestión" at bounding box center [174, 108] width 49 height 5
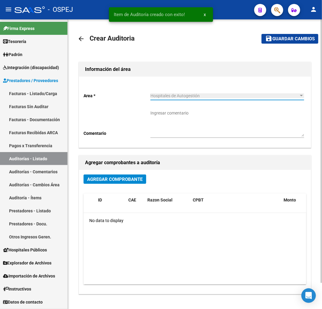
click at [99, 181] on span "Agregar Comprobante" at bounding box center [114, 179] width 55 height 5
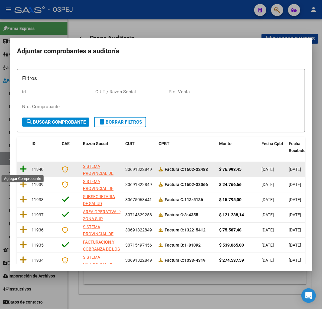
click at [20, 168] on icon at bounding box center [23, 169] width 8 height 8
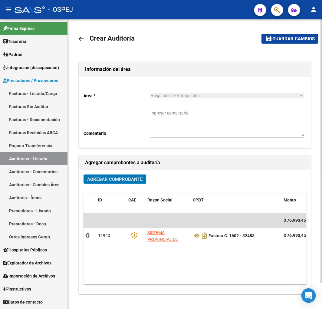
click at [291, 37] on span "Guardar cambios" at bounding box center [293, 38] width 42 height 5
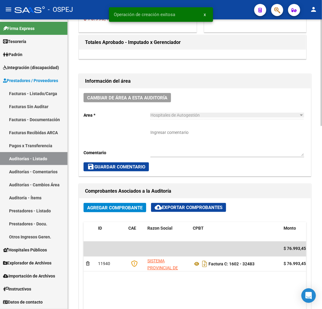
scroll to position [168, 0]
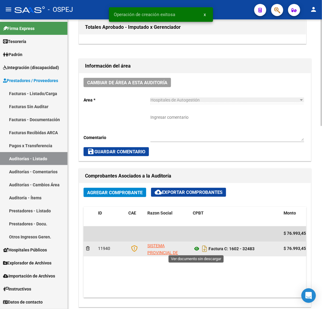
click at [196, 250] on icon at bounding box center [197, 248] width 8 height 7
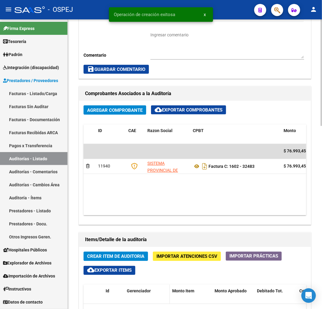
scroll to position [336, 0]
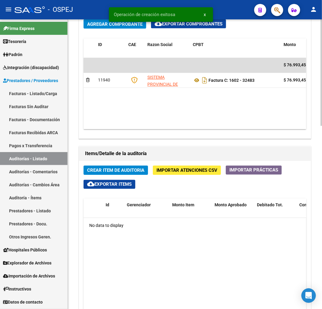
click at [129, 170] on span "Crear Item de Auditoria" at bounding box center [115, 170] width 57 height 5
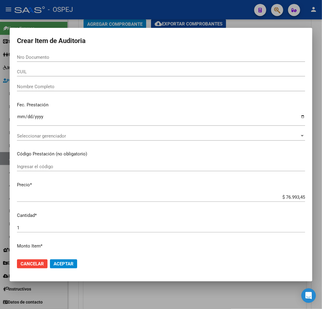
drag, startPoint x: 95, startPoint y: 57, endPoint x: 105, endPoint y: 65, distance: 13.8
click at [95, 57] on input "Nro Documento" at bounding box center [161, 56] width 288 height 5
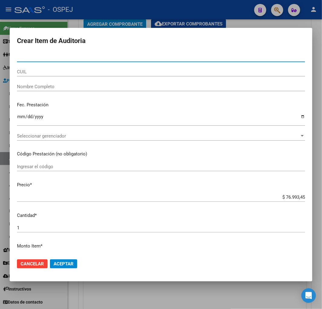
paste input "27579974"
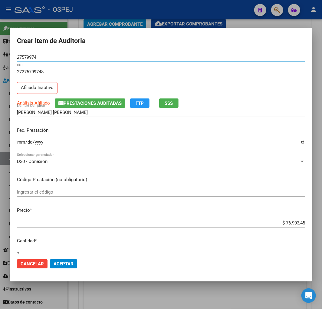
click at [292, 222] on input "$ 76.993,45" at bounding box center [161, 222] width 288 height 5
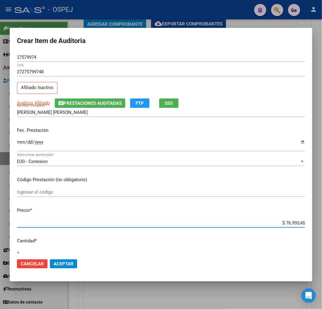
click at [292, 222] on input "$ 76.993,45" at bounding box center [161, 222] width 288 height 5
click at [67, 268] on mat-dialog-actions "Cancelar Aceptar" at bounding box center [161, 263] width 288 height 21
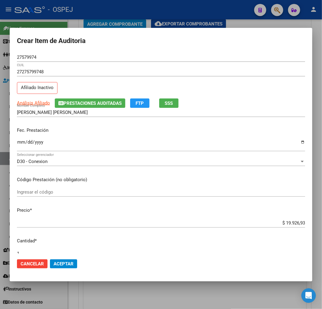
click at [71, 265] on span "Aceptar" at bounding box center [64, 263] width 20 height 5
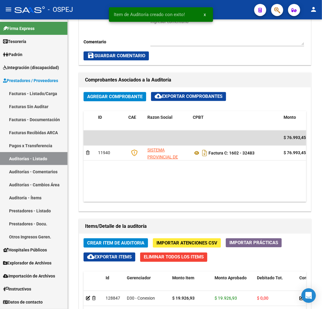
scroll to position [409, 0]
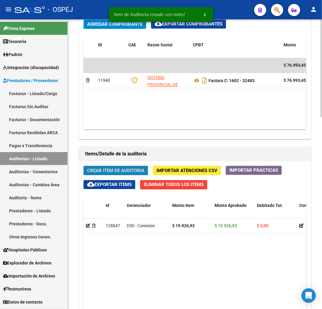
click at [117, 170] on span "Crear Item de Auditoria" at bounding box center [115, 170] width 57 height 5
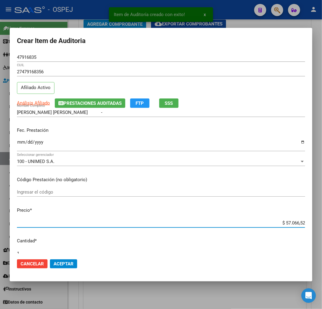
click at [295, 222] on input "$ 57.066,52" at bounding box center [161, 222] width 288 height 5
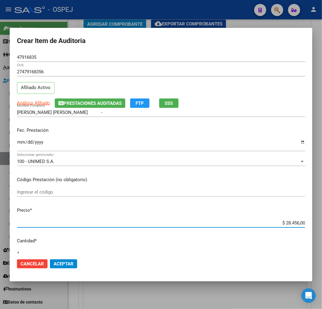
click at [58, 262] on span "Aceptar" at bounding box center [64, 263] width 20 height 5
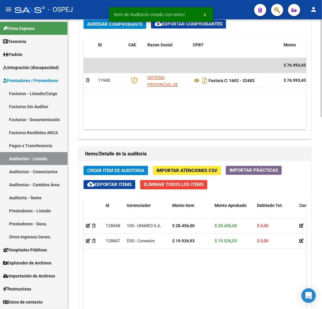
click at [121, 168] on span "Crear Item de Auditoria" at bounding box center [115, 170] width 57 height 5
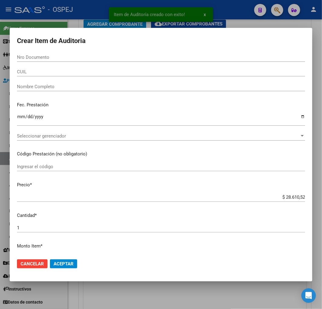
paste input "47916835"
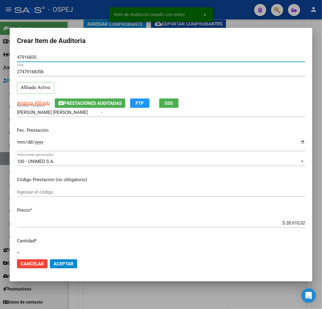
click at [292, 223] on input "$ 28.610,52" at bounding box center [161, 222] width 288 height 5
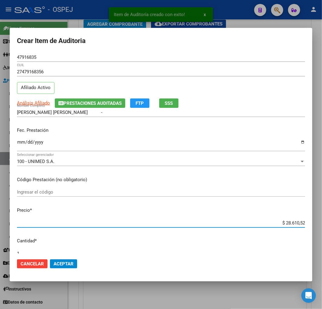
click at [292, 223] on input "$ 28.610,52" at bounding box center [161, 222] width 288 height 5
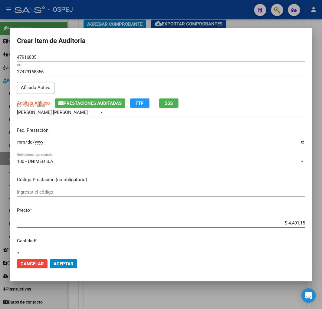
click at [64, 264] on span "Aceptar" at bounding box center [64, 263] width 20 height 5
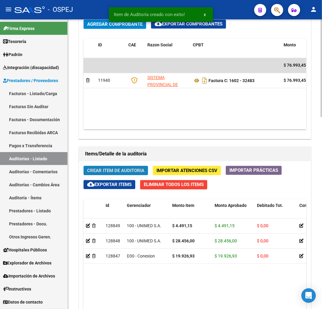
click at [113, 174] on button "Crear Item de Auditoria" at bounding box center [116, 170] width 64 height 9
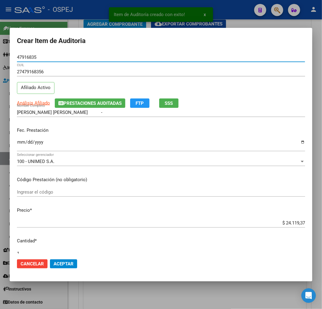
click at [64, 264] on span "Aceptar" at bounding box center [64, 263] width 20 height 5
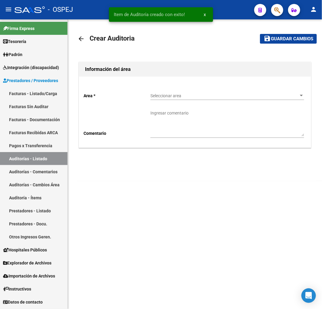
click at [246, 97] on span "Seleccionar area" at bounding box center [224, 95] width 148 height 5
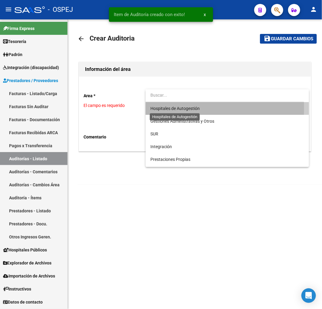
click at [161, 108] on span "Hospitales de Autogestión" at bounding box center [174, 108] width 49 height 5
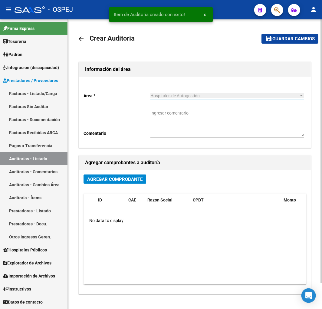
click at [105, 178] on span "Agregar Comprobante" at bounding box center [114, 179] width 55 height 5
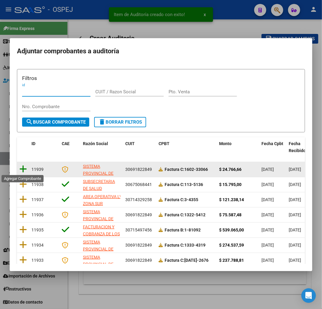
click at [24, 170] on icon at bounding box center [23, 169] width 8 height 8
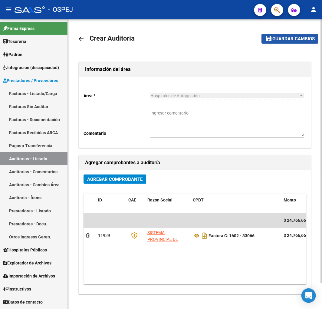
click at [294, 36] on span "Guardar cambios" at bounding box center [293, 38] width 42 height 5
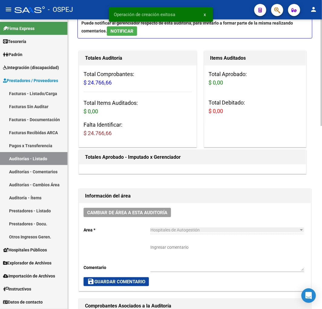
scroll to position [168, 0]
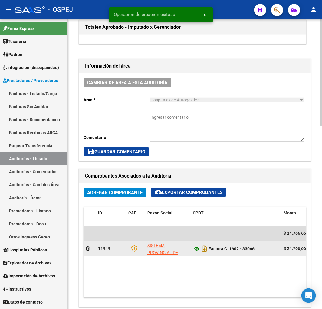
click at [198, 250] on icon at bounding box center [197, 248] width 8 height 7
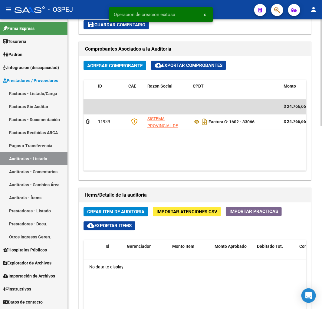
scroll to position [303, 0]
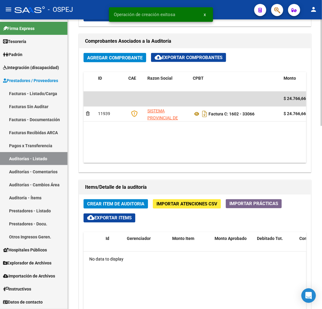
click at [131, 203] on span "Crear Item de Auditoria" at bounding box center [115, 203] width 57 height 5
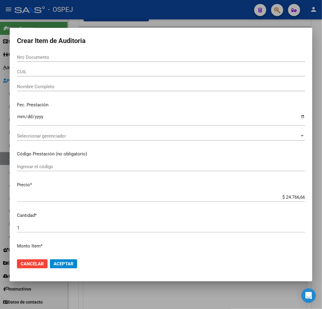
drag, startPoint x: 84, startPoint y: 58, endPoint x: 70, endPoint y: 67, distance: 16.4
click at [84, 58] on input "Nro Documento" at bounding box center [161, 56] width 288 height 5
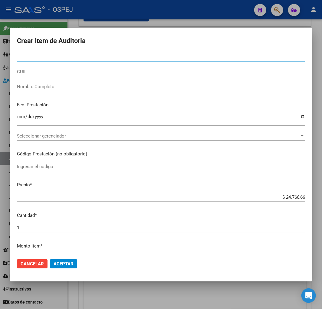
paste input "45668524"
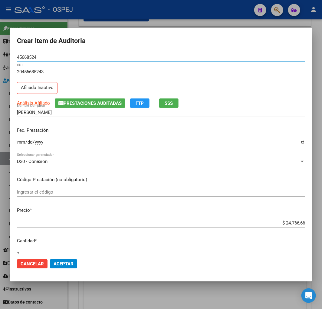
click at [64, 265] on span "Aceptar" at bounding box center [64, 263] width 20 height 5
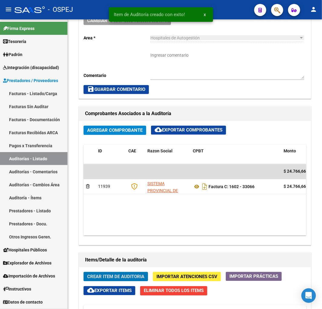
scroll to position [375, 0]
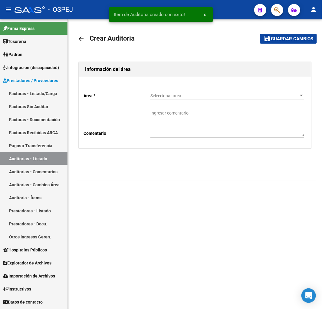
click at [215, 98] on span "Seleccionar area" at bounding box center [224, 95] width 148 height 5
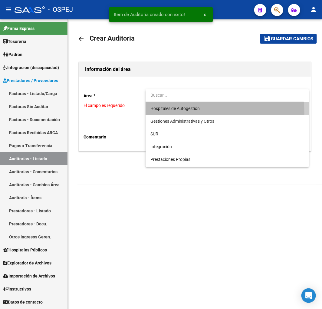
click at [164, 113] on span "Hospitales de Autogestión" at bounding box center [227, 108] width 154 height 13
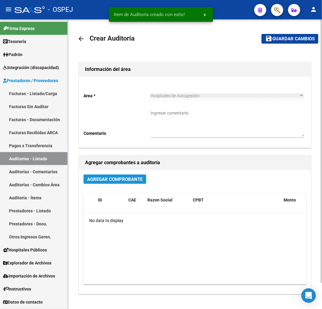
click at [97, 181] on span "Agregar Comprobante" at bounding box center [114, 179] width 55 height 5
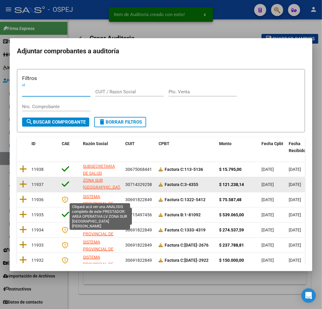
scroll to position [15, 0]
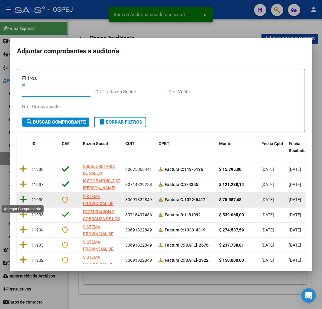
click at [21, 200] on icon at bounding box center [23, 199] width 8 height 8
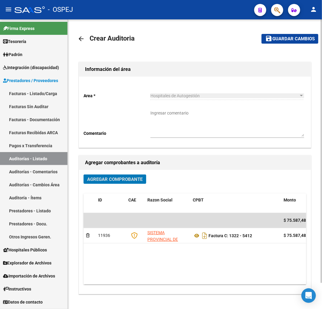
click at [306, 38] on span "Guardar cambios" at bounding box center [293, 38] width 42 height 5
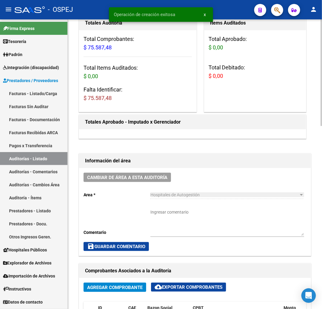
scroll to position [235, 0]
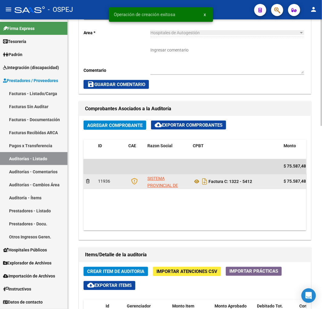
click at [192, 183] on datatable-body-cell "Factura C: 1322 - 5412" at bounding box center [235, 181] width 91 height 15
click at [193, 183] on icon at bounding box center [197, 181] width 8 height 7
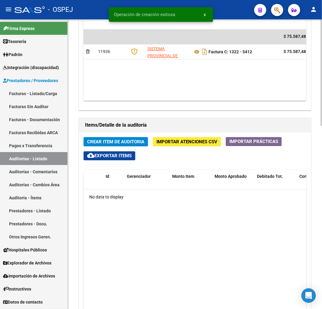
scroll to position [370, 0]
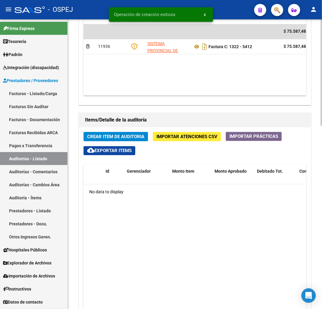
click at [128, 135] on span "Crear Item de Auditoria" at bounding box center [115, 136] width 57 height 5
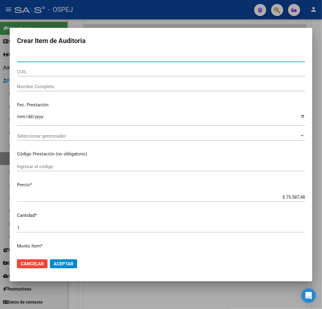
click at [90, 55] on input "Nro Documento" at bounding box center [161, 56] width 288 height 5
paste input "27242532797"
click at [47, 72] on input "CUIL" at bounding box center [161, 71] width 288 height 5
paste input "27242532797"
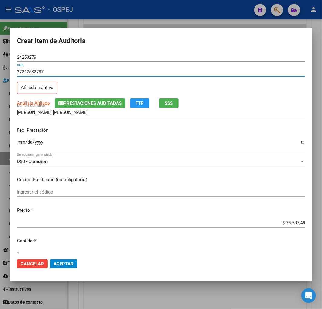
click at [292, 222] on input "$ 75.587,48" at bounding box center [161, 222] width 288 height 5
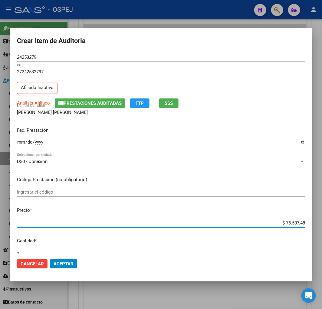
click at [292, 222] on input "$ 75.587,48" at bounding box center [161, 222] width 288 height 5
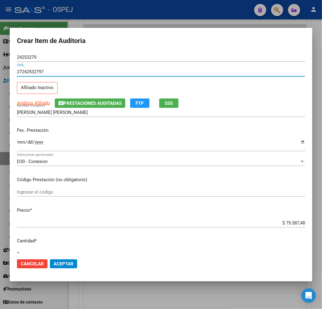
click at [30, 71] on input "27242532797" at bounding box center [161, 71] width 288 height 5
paste input "496897701"
click at [31, 262] on span "Cancelar" at bounding box center [32, 263] width 23 height 5
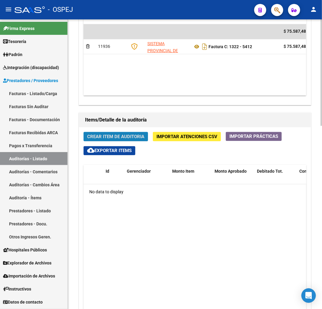
click at [110, 136] on span "Crear Item de Auditoria" at bounding box center [115, 136] width 57 height 5
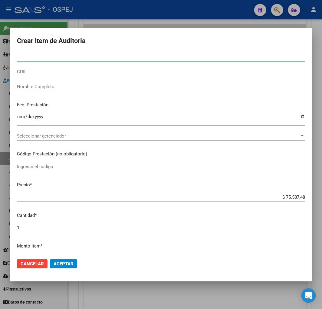
click at [35, 72] on input "CUIL" at bounding box center [161, 71] width 288 height 5
paste input "27496897701"
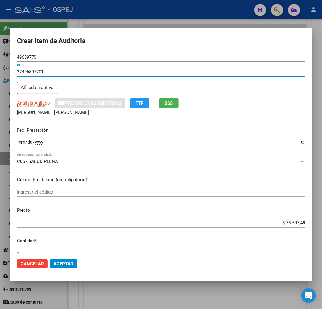
click at [292, 222] on input "$ 75.587,48" at bounding box center [161, 222] width 288 height 5
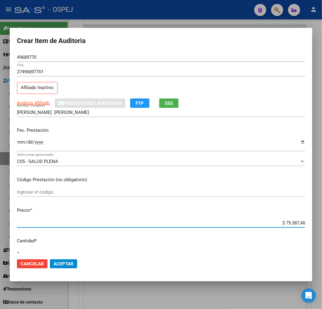
click at [292, 222] on input "$ 75.587,48" at bounding box center [161, 222] width 288 height 5
click at [60, 261] on span "Aceptar" at bounding box center [64, 263] width 20 height 5
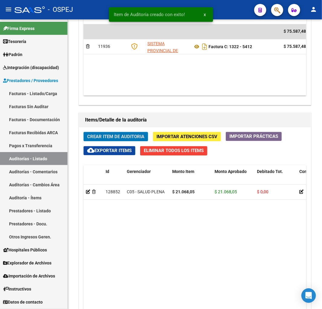
scroll to position [443, 0]
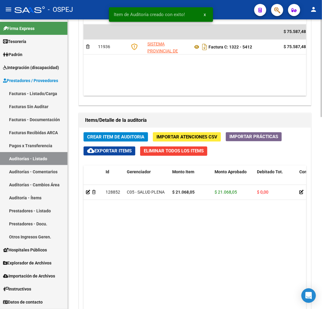
click at [117, 137] on span "Crear Item de Auditoria" at bounding box center [115, 136] width 57 height 5
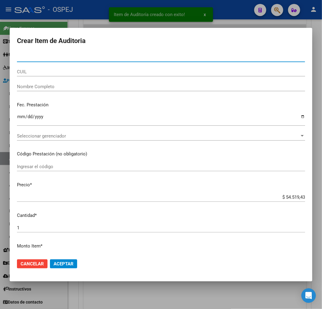
click at [54, 73] on input "CUIL" at bounding box center [161, 71] width 288 height 5
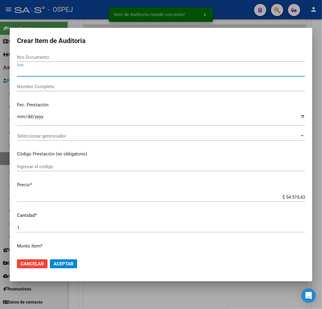
paste input "27242532797"
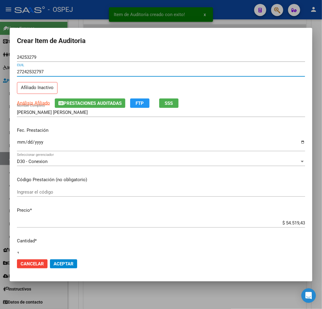
click at [71, 262] on span "Aceptar" at bounding box center [64, 263] width 20 height 5
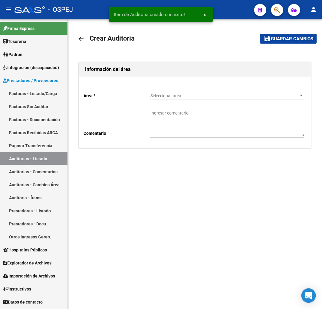
click at [213, 101] on div "Seleccionar area Seleccionar area" at bounding box center [227, 96] width 154 height 17
click at [220, 96] on span "Seleccionar area" at bounding box center [224, 95] width 148 height 5
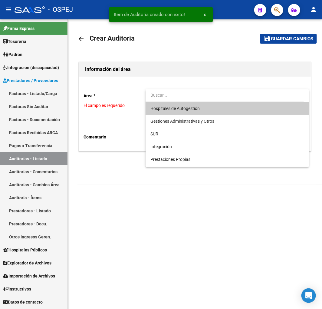
click at [183, 109] on span "Hospitales de Autogestión" at bounding box center [174, 108] width 49 height 5
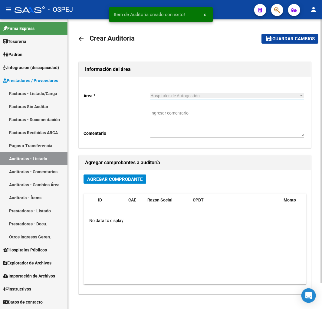
click at [123, 179] on span "Agregar Comprobante" at bounding box center [114, 179] width 55 height 5
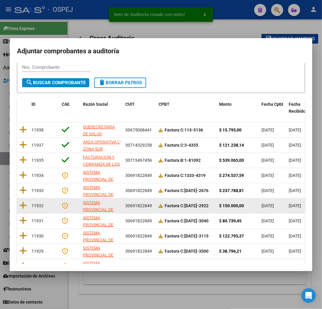
scroll to position [76, 0]
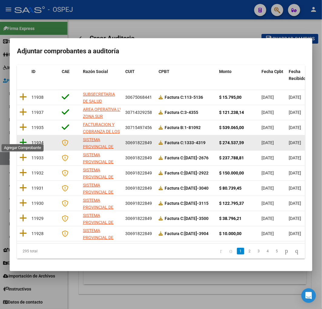
click at [25, 139] on icon at bounding box center [23, 142] width 8 height 8
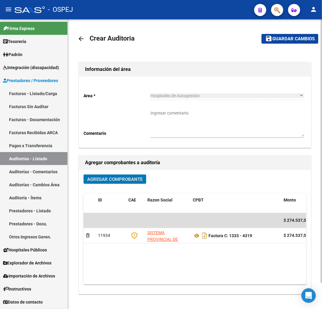
click at [284, 45] on mat-toolbar-row "save Guardar cambios" at bounding box center [285, 38] width 67 height 19
click at [288, 41] on span "Guardar cambios" at bounding box center [293, 38] width 42 height 5
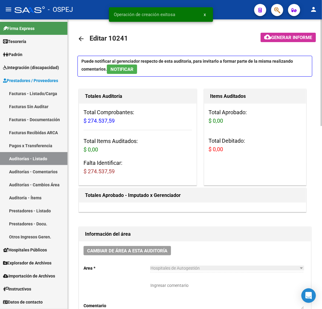
scroll to position [134, 0]
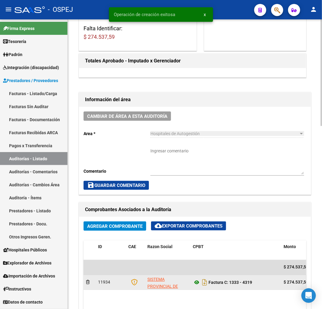
click at [195, 282] on icon at bounding box center [197, 282] width 8 height 7
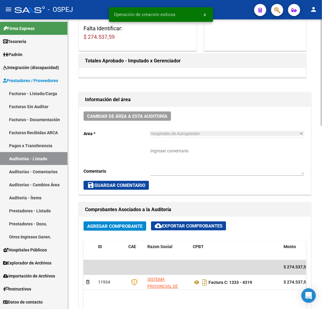
scroll to position [235, 0]
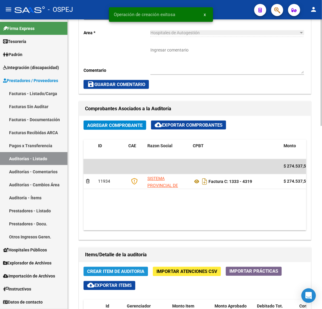
click at [102, 268] on button "Crear Item de Auditoria" at bounding box center [116, 271] width 64 height 9
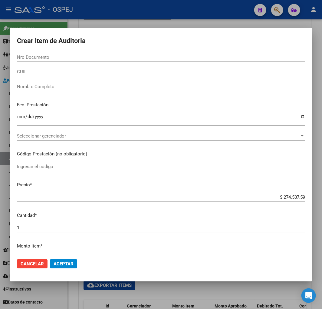
click at [58, 75] on div "CUIL" at bounding box center [161, 71] width 288 height 9
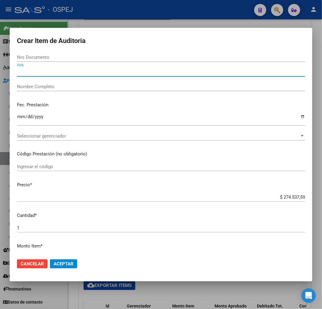
paste input "20584329093"
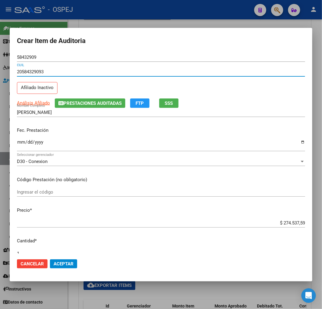
click at [291, 223] on input "$ 274.537,59" at bounding box center [161, 222] width 288 height 5
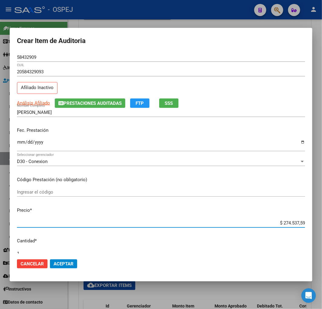
click at [291, 223] on input "$ 274.537,59" at bounding box center [161, 222] width 288 height 5
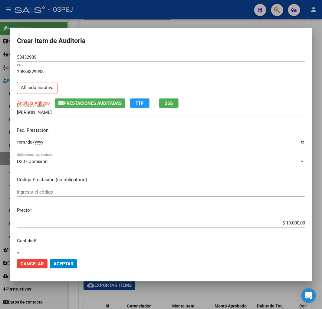
click at [52, 258] on mat-dialog-actions "Cancelar Aceptar" at bounding box center [161, 263] width 288 height 21
click at [65, 261] on span "Aceptar" at bounding box center [64, 263] width 20 height 5
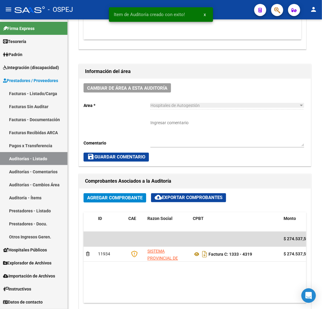
scroll to position [308, 0]
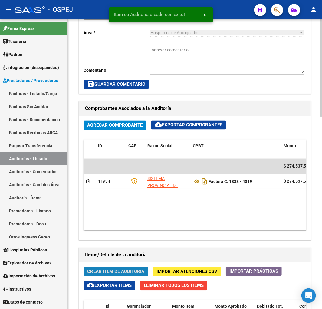
click at [104, 272] on span "Crear Item de Auditoria" at bounding box center [115, 271] width 57 height 5
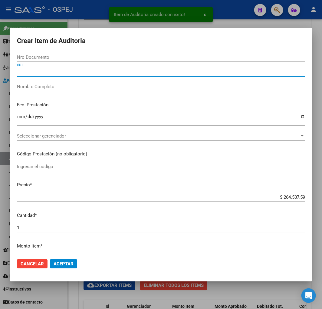
paste input "20532579970"
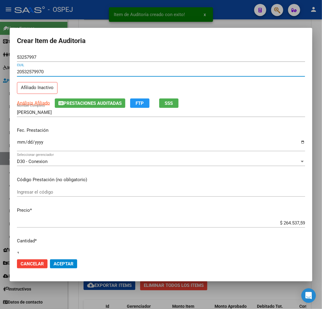
click at [293, 223] on input "$ 264.537,59" at bounding box center [161, 222] width 288 height 5
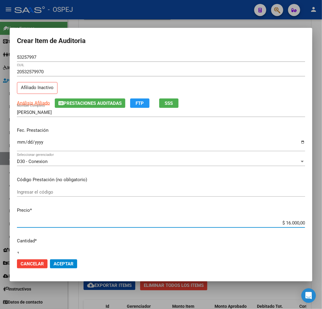
click at [67, 258] on mat-dialog-actions "Cancelar Aceptar" at bounding box center [161, 263] width 288 height 21
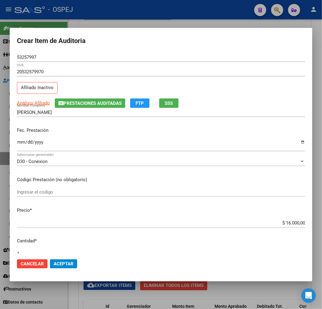
click at [70, 266] on button "Aceptar" at bounding box center [63, 263] width 27 height 9
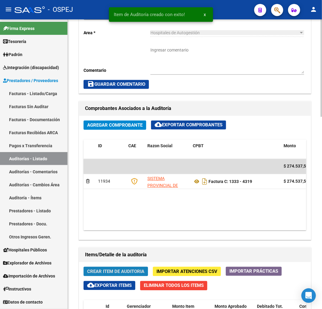
click at [126, 275] on button "Crear Item de Auditoria" at bounding box center [116, 271] width 64 height 9
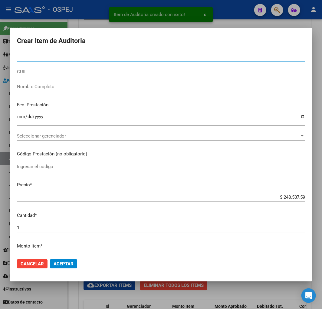
click at [33, 68] on div "CUIL" at bounding box center [161, 71] width 288 height 9
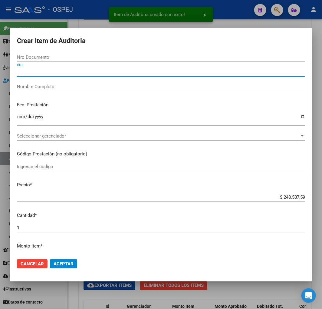
paste input "20532579970"
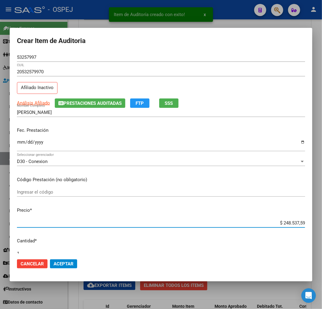
click at [293, 221] on input "$ 248.537,59" at bounding box center [161, 222] width 288 height 5
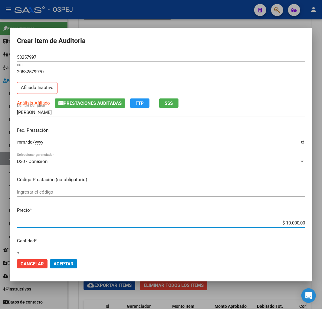
click at [71, 261] on span "Aceptar" at bounding box center [64, 263] width 20 height 5
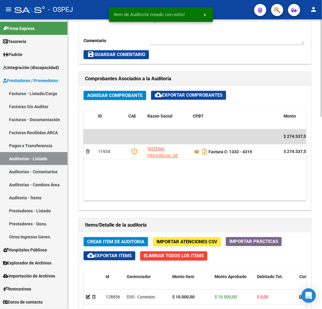
scroll to position [375, 0]
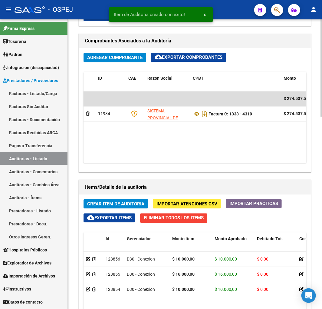
click at [103, 203] on span "Crear Item de Auditoria" at bounding box center [115, 203] width 57 height 5
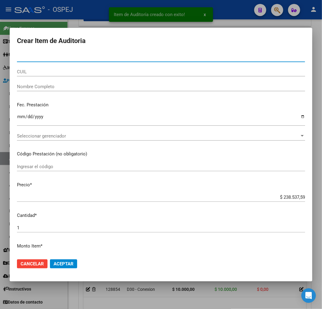
click at [58, 71] on input "CUIL" at bounding box center [161, 71] width 288 height 5
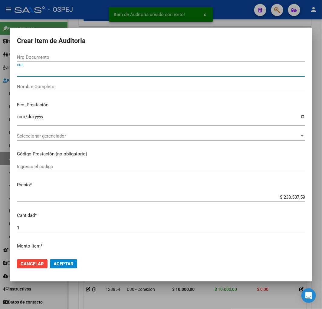
paste input "23416514704"
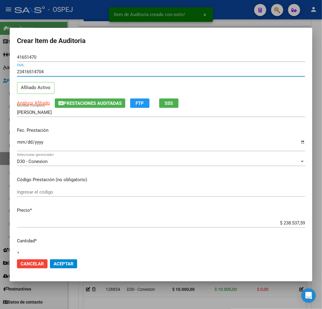
click at [292, 224] on input "$ 238.537,59" at bounding box center [161, 222] width 288 height 5
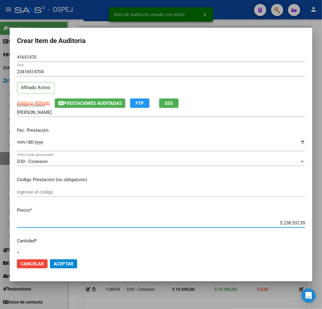
click at [292, 224] on input "$ 238.537,59" at bounding box center [161, 222] width 288 height 5
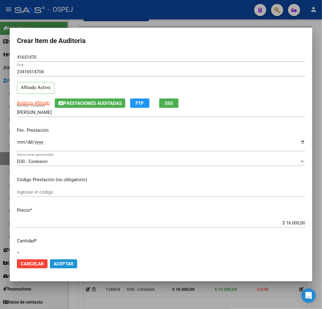
click at [59, 261] on span "Aceptar" at bounding box center [64, 263] width 20 height 5
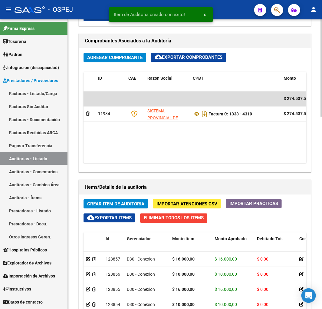
click at [120, 205] on span "Crear Item de Auditoria" at bounding box center [115, 203] width 57 height 5
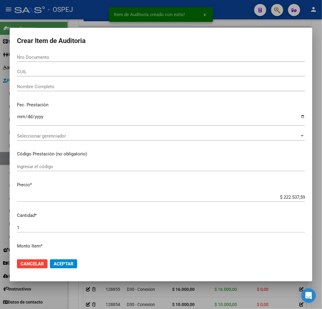
click at [98, 68] on div "CUIL" at bounding box center [161, 71] width 288 height 9
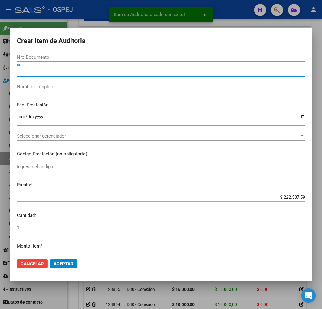
click at [84, 71] on input "CUIL" at bounding box center [161, 71] width 288 height 5
paste input "20532579970"
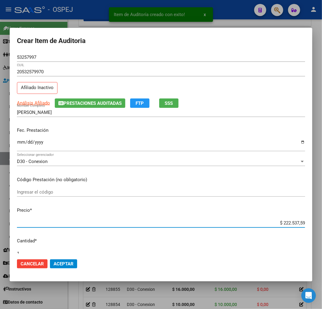
click at [298, 222] on input "$ 222.537,59" at bounding box center [161, 222] width 288 height 5
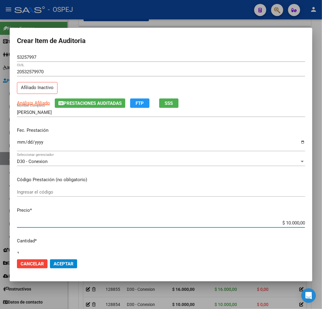
click at [62, 263] on span "Aceptar" at bounding box center [64, 263] width 20 height 5
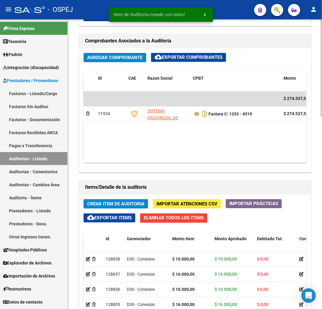
click at [112, 207] on button "Crear Item de Auditoria" at bounding box center [116, 203] width 64 height 9
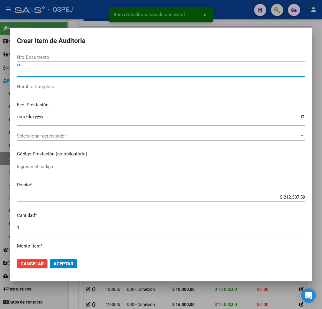
paste input "20574377731"
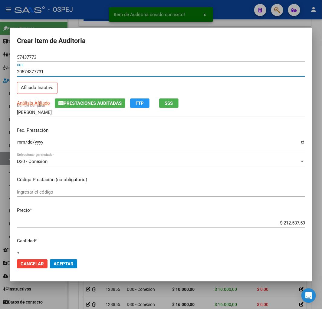
click at [287, 225] on input "$ 212.537,59" at bounding box center [161, 222] width 288 height 5
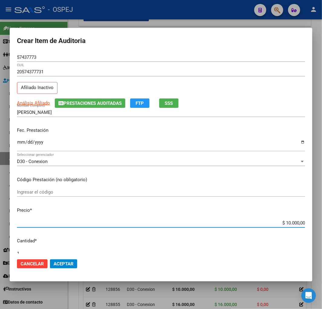
click at [70, 265] on span "Aceptar" at bounding box center [64, 263] width 20 height 5
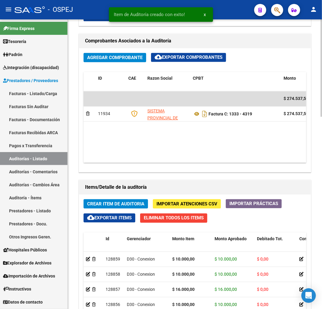
click at [136, 202] on span "Crear Item de Auditoria" at bounding box center [115, 203] width 57 height 5
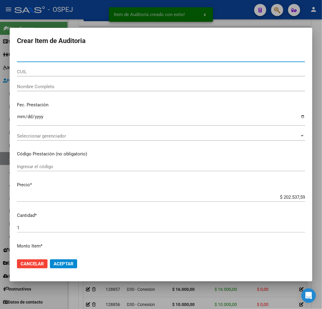
click at [48, 68] on div "CUIL" at bounding box center [161, 71] width 288 height 9
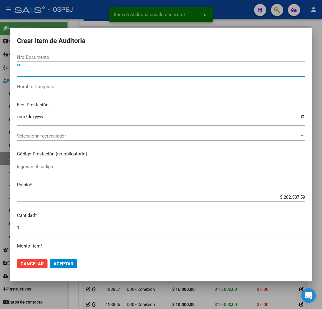
paste input "27383474626"
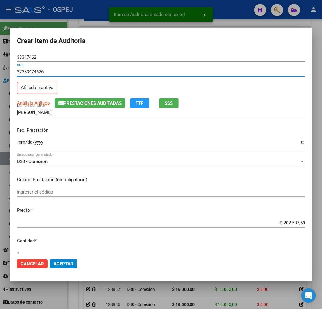
click at [294, 225] on input "$ 202.537,59" at bounding box center [161, 222] width 288 height 5
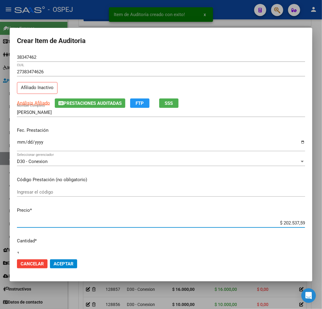
click at [294, 225] on input "$ 202.537,59" at bounding box center [161, 222] width 288 height 5
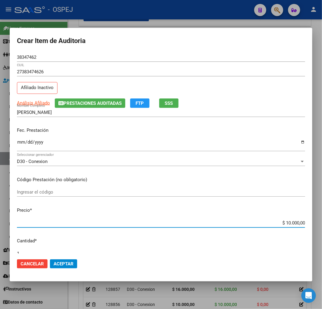
click at [73, 266] on button "Aceptar" at bounding box center [63, 263] width 27 height 9
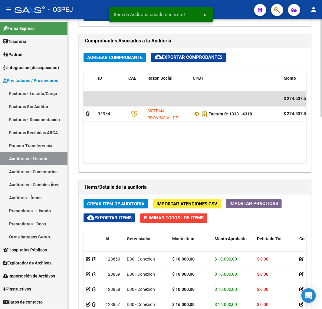
click at [117, 207] on button "Crear Item de Auditoria" at bounding box center [116, 203] width 64 height 9
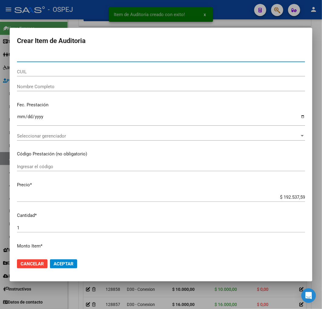
click at [34, 78] on div "CUIL" at bounding box center [161, 74] width 288 height 15
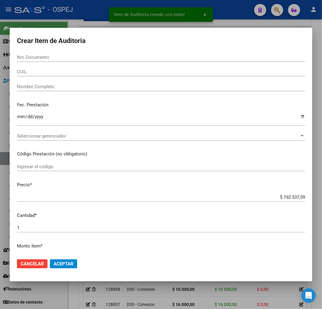
click at [40, 73] on input "CUIL" at bounding box center [161, 71] width 288 height 5
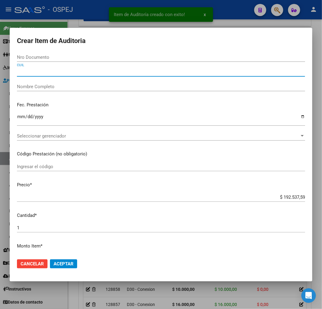
paste input "27337032333"
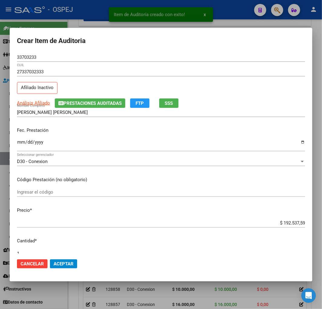
click at [289, 226] on div "$ 192.537,59 Ingresar el precio" at bounding box center [161, 222] width 288 height 9
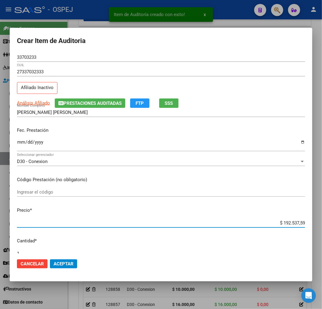
click at [294, 222] on input "$ 192.537,59" at bounding box center [161, 222] width 288 height 5
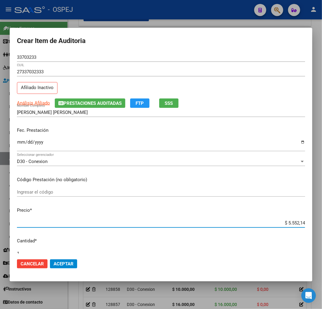
click at [59, 265] on span "Aceptar" at bounding box center [64, 263] width 20 height 5
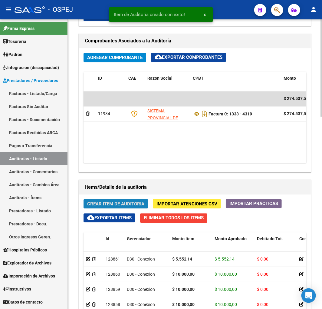
click at [115, 207] on button "Crear Item de Auditoria" at bounding box center [116, 203] width 64 height 9
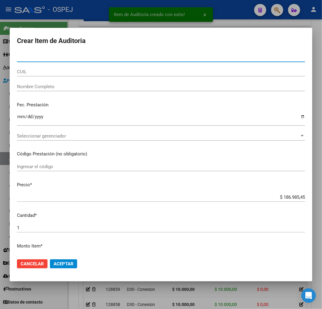
click at [44, 73] on input "CUIL" at bounding box center [161, 71] width 288 height 5
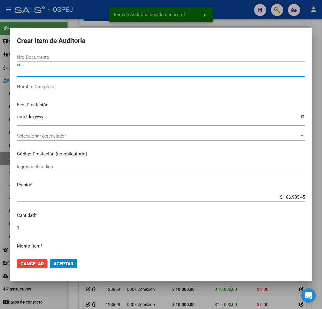
paste input "27337032333"
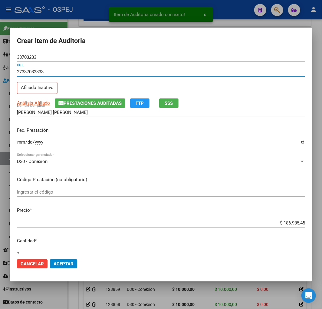
click at [285, 221] on input "$ 186.985,45" at bounding box center [161, 222] width 288 height 5
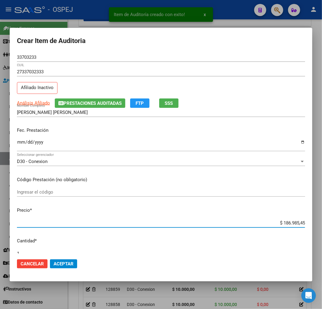
click at [285, 221] on input "$ 186.985,45" at bounding box center [161, 222] width 288 height 5
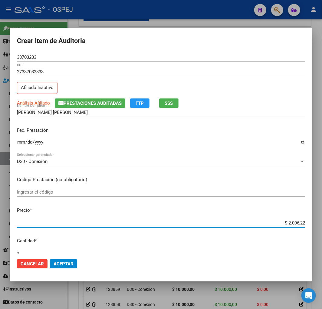
click at [61, 267] on button "Aceptar" at bounding box center [63, 263] width 27 height 9
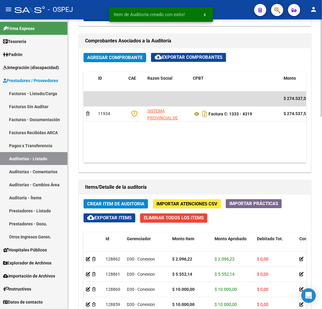
click at [105, 200] on button "Crear Item de Auditoria" at bounding box center [116, 203] width 64 height 9
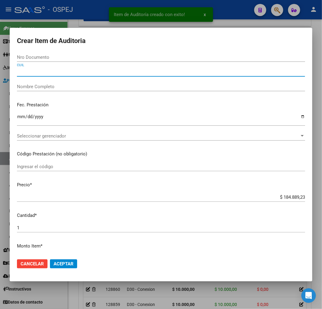
click at [41, 72] on input "CUIL" at bounding box center [161, 71] width 288 height 5
paste input "23495027864"
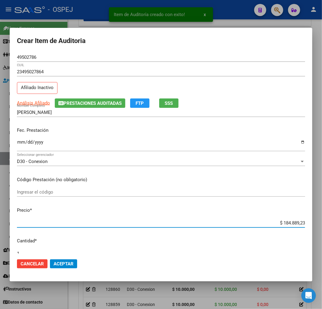
click at [291, 225] on input "$ 184.889,23" at bounding box center [161, 222] width 288 height 5
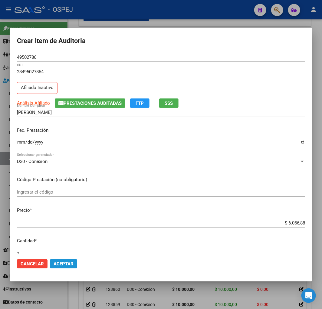
click at [68, 261] on span "Aceptar" at bounding box center [64, 263] width 20 height 5
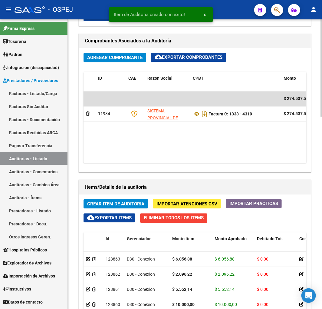
click at [112, 204] on span "Crear Item de Auditoria" at bounding box center [115, 203] width 57 height 5
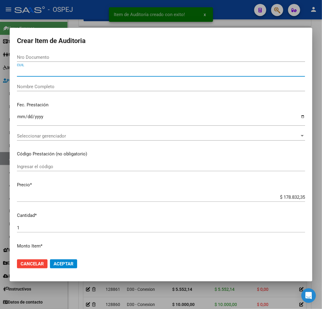
click at [75, 73] on input "CUIL" at bounding box center [161, 71] width 288 height 5
paste input "20532579970"
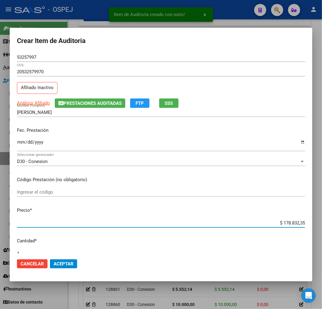
click at [286, 220] on input "$ 178.832,35" at bounding box center [161, 222] width 288 height 5
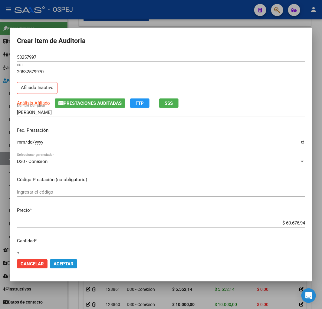
click at [73, 263] on span "Aceptar" at bounding box center [64, 263] width 20 height 5
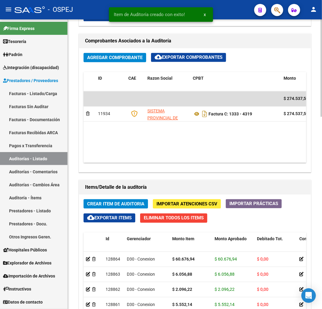
click at [97, 205] on span "Crear Item de Auditoria" at bounding box center [115, 203] width 57 height 5
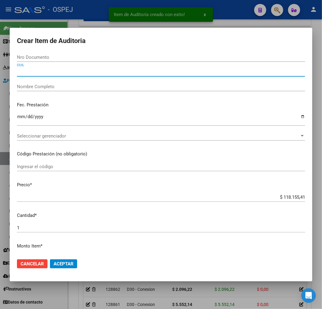
click at [68, 74] on input "CUIL" at bounding box center [161, 71] width 288 height 5
paste input "27445833946"
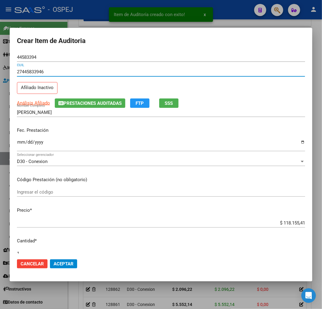
click at [292, 224] on input "$ 118.155,41" at bounding box center [161, 222] width 288 height 5
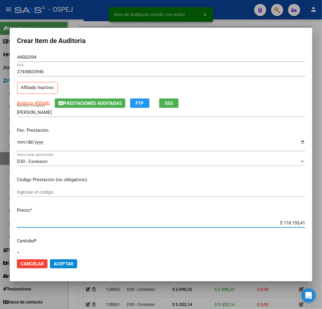
click at [292, 224] on input "$ 118.155,41" at bounding box center [161, 222] width 288 height 5
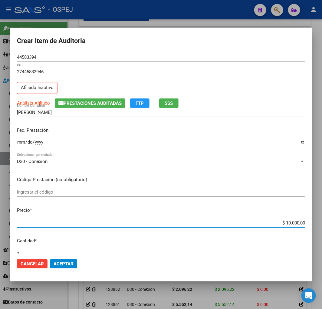
click at [62, 263] on span "Aceptar" at bounding box center [64, 263] width 20 height 5
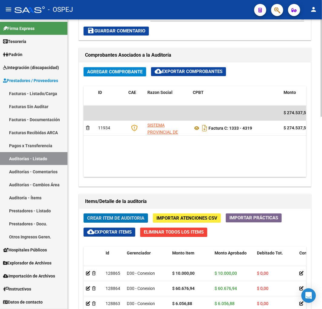
scroll to position [476, 0]
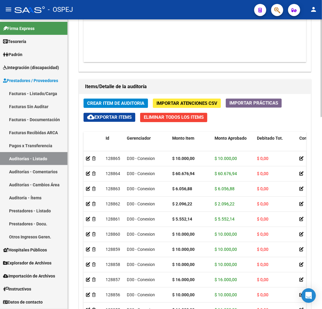
click at [125, 102] on span "Crear Item de Auditoria" at bounding box center [115, 103] width 57 height 5
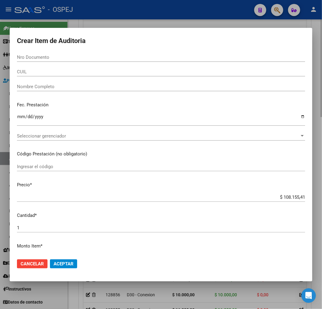
paste input "20358133909"
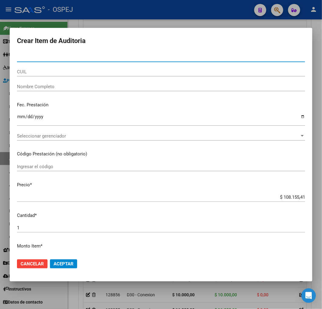
click at [34, 73] on input "CUIL" at bounding box center [161, 71] width 288 height 5
paste input "20358133909"
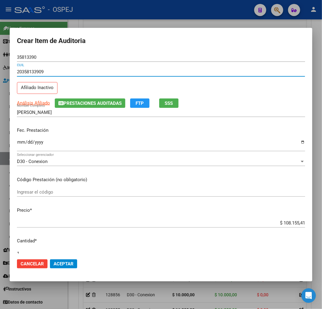
click at [289, 223] on input "$ 108.155,41" at bounding box center [161, 222] width 288 height 5
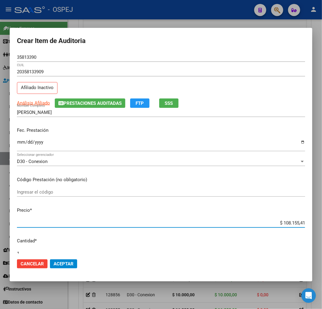
click at [289, 223] on input "$ 108.155,41" at bounding box center [161, 222] width 288 height 5
click at [61, 264] on span "Aceptar" at bounding box center [64, 263] width 20 height 5
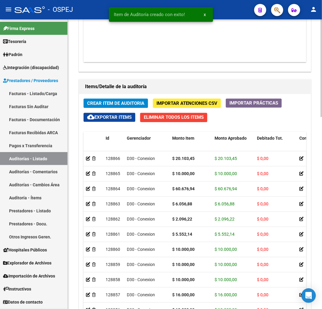
click at [135, 100] on button "Crear Item de Auditoria" at bounding box center [116, 102] width 64 height 9
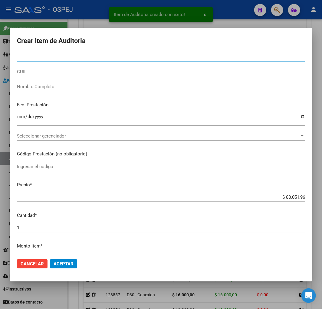
click at [37, 70] on input "CUIL" at bounding box center [161, 71] width 288 height 5
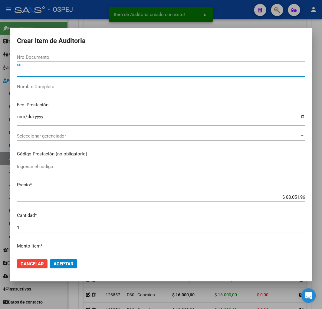
paste input "20358133909"
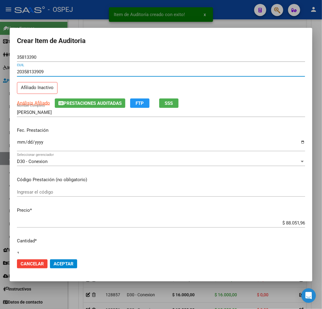
click at [291, 225] on input "$ 88.051,96" at bounding box center [161, 222] width 288 height 5
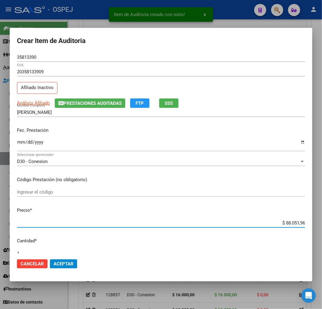
click at [291, 225] on input "$ 88.051,96" at bounding box center [161, 222] width 288 height 5
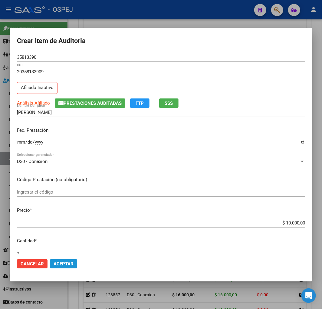
click at [70, 265] on span "Aceptar" at bounding box center [64, 263] width 20 height 5
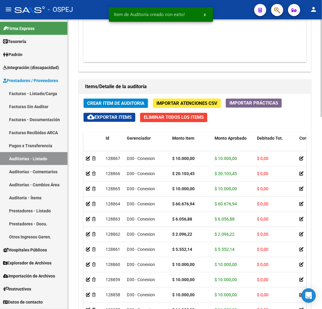
click at [103, 100] on button "Crear Item de Auditoria" at bounding box center [116, 102] width 64 height 9
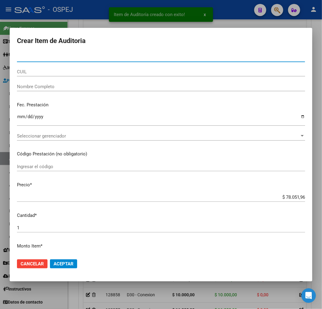
click at [48, 72] on input "CUIL" at bounding box center [161, 71] width 288 height 5
paste input "20584329093"
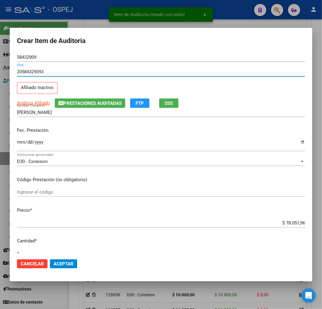
click at [297, 223] on input "$ 78.051,96" at bounding box center [161, 222] width 288 height 5
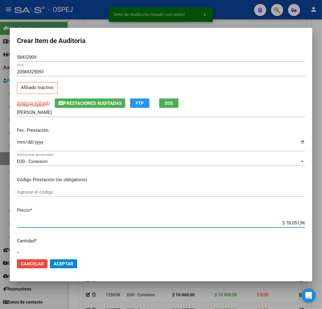
click at [297, 223] on input "$ 78.051,96" at bounding box center [161, 222] width 288 height 5
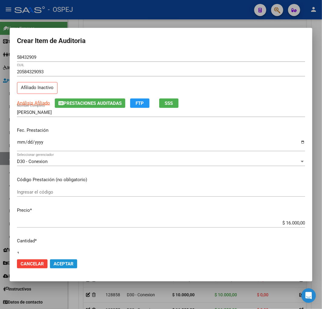
click at [62, 262] on span "Aceptar" at bounding box center [64, 263] width 20 height 5
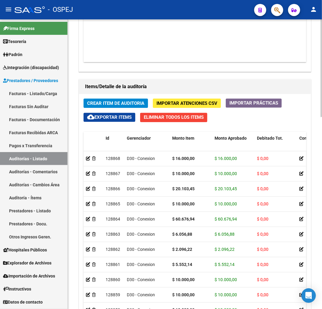
click at [135, 106] on span "Crear Item de Auditoria" at bounding box center [115, 103] width 57 height 5
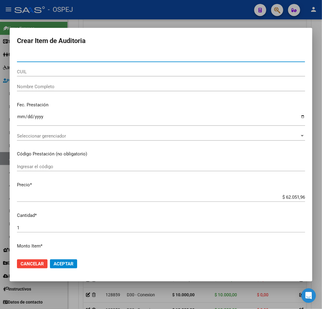
click at [39, 73] on input "CUIL" at bounding box center [161, 71] width 288 height 5
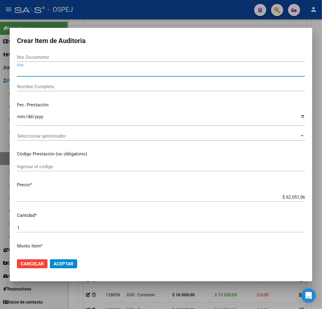
paste input "20574377731"
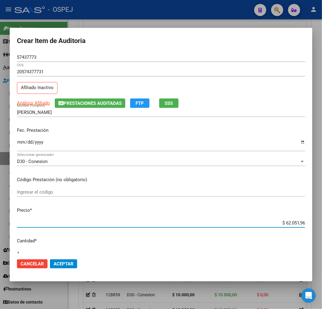
click at [297, 220] on input "$ 62.051,96" at bounding box center [161, 222] width 288 height 5
click at [71, 266] on button "Aceptar" at bounding box center [63, 263] width 27 height 9
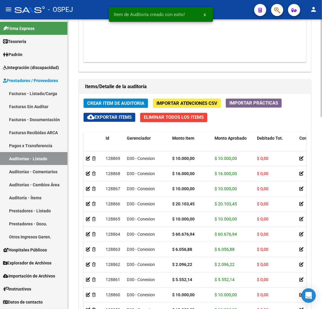
click at [140, 106] on button "Crear Item de Auditoria" at bounding box center [116, 102] width 64 height 9
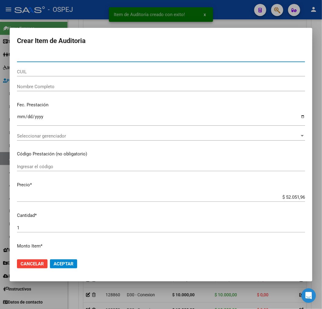
click at [52, 71] on input "CUIL" at bounding box center [161, 71] width 288 height 5
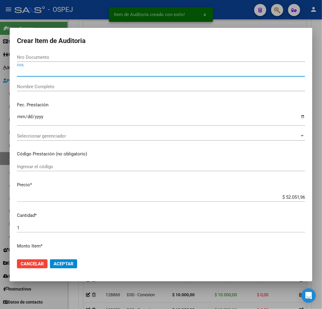
paste input "20358133909"
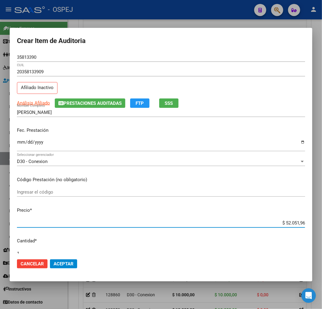
click at [290, 222] on input "$ 52.051,96" at bounding box center [161, 222] width 288 height 5
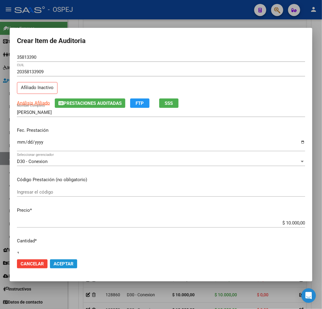
click at [62, 268] on button "Aceptar" at bounding box center [63, 263] width 27 height 9
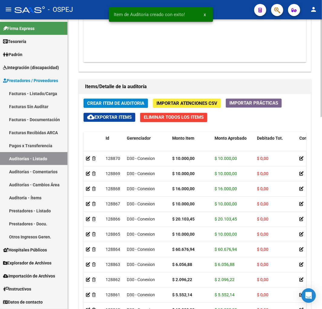
click at [104, 107] on button "Crear Item de Auditoria" at bounding box center [116, 102] width 64 height 9
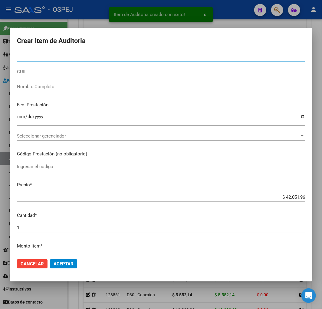
click at [35, 71] on input "CUIL" at bounding box center [161, 71] width 288 height 5
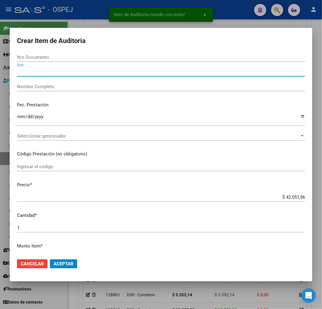
paste input "27337032333"
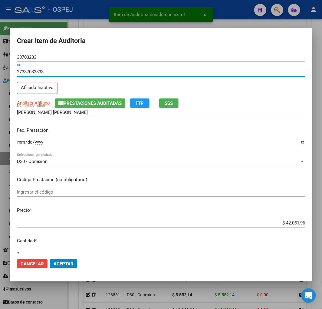
click at [290, 223] on input "$ 42.051,96" at bounding box center [161, 222] width 288 height 5
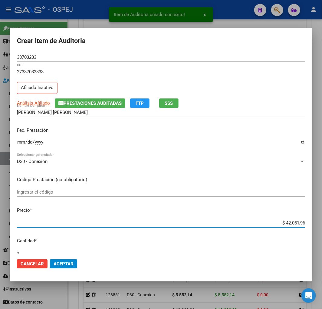
click at [290, 223] on input "$ 42.051,96" at bounding box center [161, 222] width 288 height 5
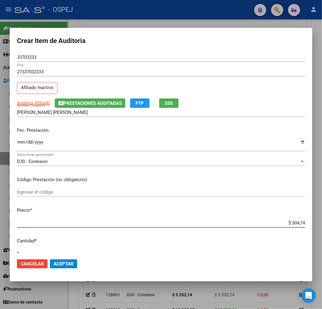
click at [63, 260] on button "Aceptar" at bounding box center [63, 263] width 27 height 9
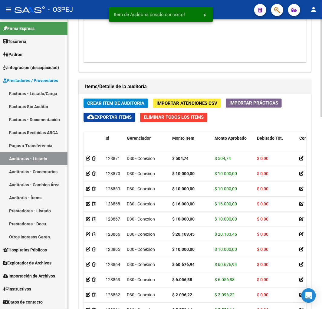
click at [101, 106] on button "Crear Item de Auditoria" at bounding box center [116, 102] width 64 height 9
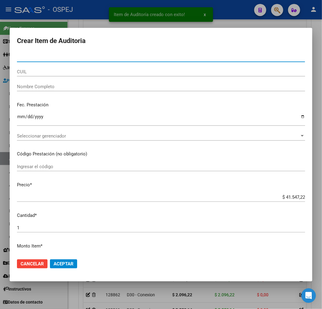
click at [43, 70] on input "CUIL" at bounding box center [161, 71] width 288 height 5
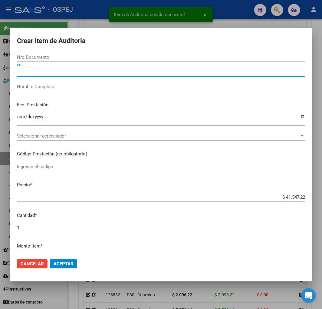
paste input "27337032333"
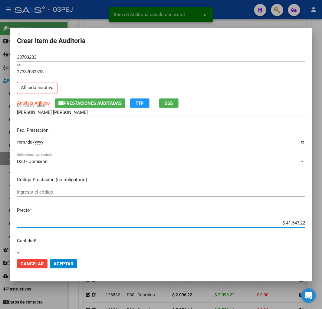
click at [292, 224] on input "$ 41.547,22" at bounding box center [161, 222] width 288 height 5
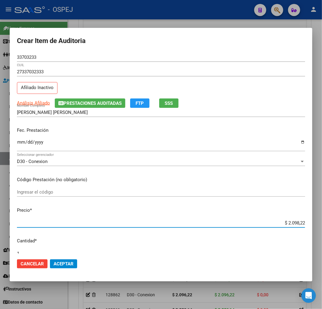
click at [63, 267] on button "Aceptar" at bounding box center [63, 263] width 27 height 9
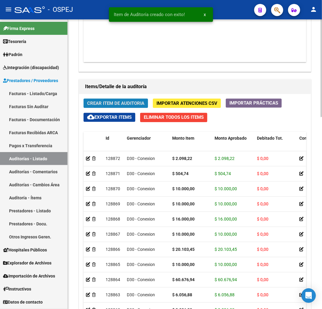
click at [116, 102] on span "Crear Item de Auditoria" at bounding box center [115, 103] width 57 height 5
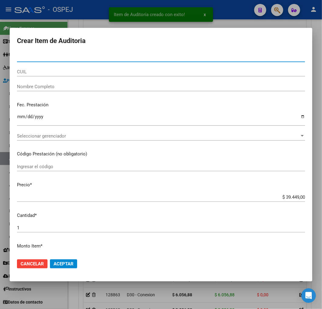
click at [53, 70] on input "CUIL" at bounding box center [161, 71] width 288 height 5
paste input "27337032333"
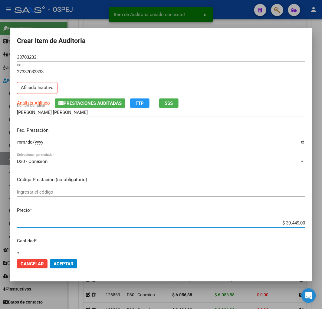
click at [289, 224] on input "$ 39.449,00" at bounding box center [161, 222] width 288 height 5
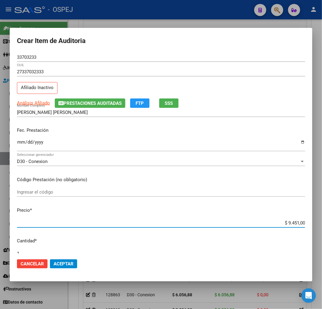
click at [62, 259] on button "Aceptar" at bounding box center [63, 263] width 27 height 9
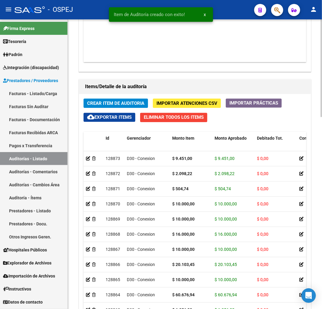
click at [114, 101] on span "Crear Item de Auditoria" at bounding box center [115, 103] width 57 height 5
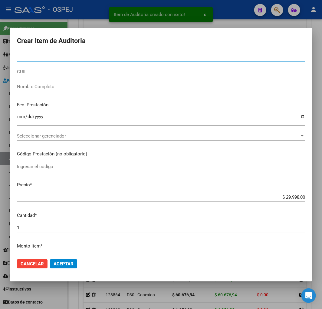
click at [42, 71] on input "CUIL" at bounding box center [161, 71] width 288 height 5
paste input "27429350609"
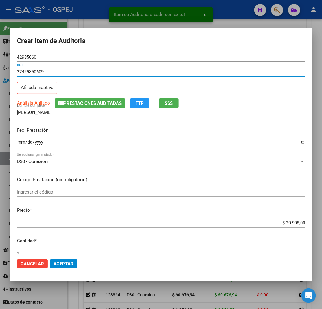
click at [292, 221] on input "$ 29.998,00" at bounding box center [161, 222] width 288 height 5
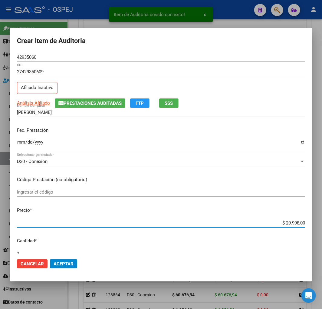
click at [292, 221] on input "$ 29.998,00" at bounding box center [161, 222] width 288 height 5
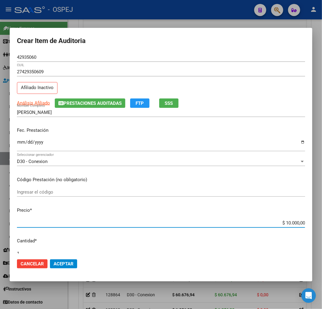
click at [59, 265] on span "Aceptar" at bounding box center [64, 263] width 20 height 5
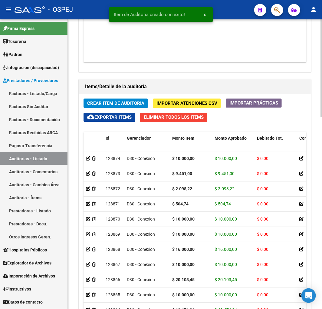
click at [101, 100] on button "Crear Item de Auditoria" at bounding box center [116, 102] width 64 height 9
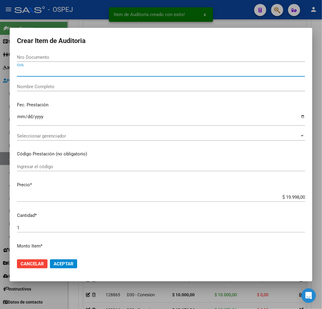
click at [56, 71] on input "CUIL" at bounding box center [161, 71] width 288 height 5
paste input "27429350609"
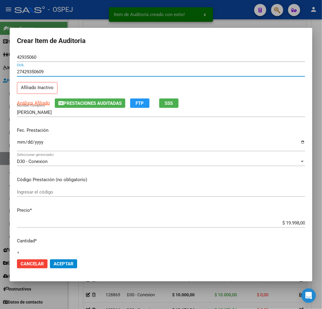
click at [294, 222] on input "$ 19.998,00" at bounding box center [161, 222] width 288 height 5
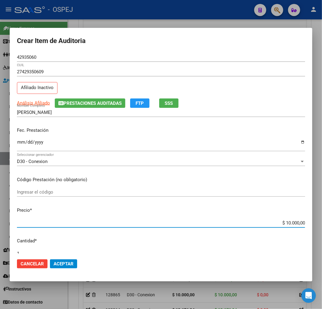
drag, startPoint x: 74, startPoint y: 256, endPoint x: 71, endPoint y: 257, distance: 3.3
click at [74, 256] on mat-dialog-actions "Cancelar Aceptar" at bounding box center [161, 263] width 288 height 21
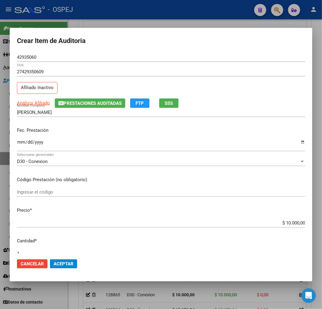
click at [61, 264] on span "Aceptar" at bounding box center [64, 263] width 20 height 5
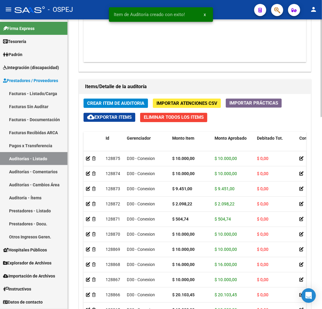
click at [117, 98] on div "Crear Item de Auditoria Importar Atenciones CSV Importar Prácticas cloud_downlo…" at bounding box center [195, 225] width 232 height 263
click at [111, 103] on span "Crear Item de Auditoria" at bounding box center [115, 103] width 57 height 5
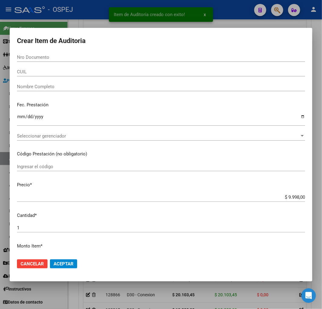
click at [35, 68] on div "CUIL" at bounding box center [161, 71] width 288 height 9
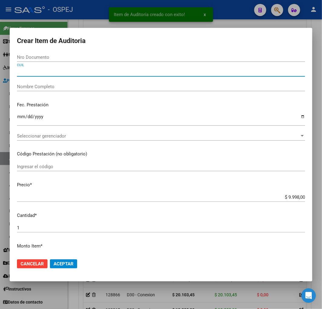
click at [33, 70] on input "CUIL" at bounding box center [161, 71] width 288 height 5
paste input "20358133909"
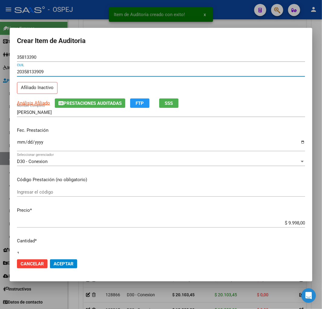
click at [293, 221] on input "$ 9.998,00" at bounding box center [161, 222] width 288 height 5
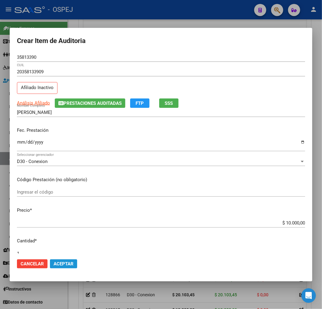
click at [73, 264] on span "Aceptar" at bounding box center [64, 263] width 20 height 5
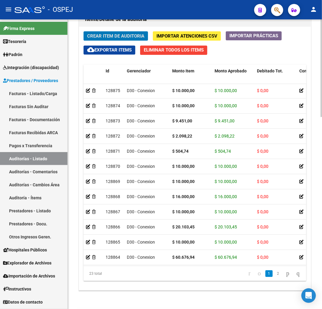
scroll to position [0, 0]
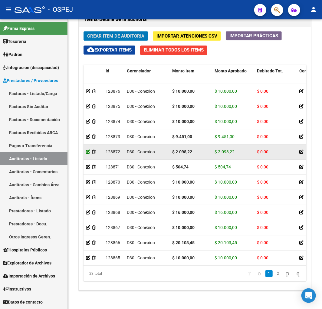
click at [89, 153] on icon at bounding box center [88, 152] width 4 height 4
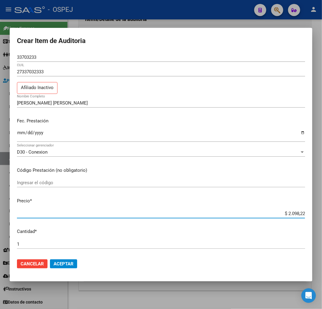
click at [294, 213] on input "$ 2.098,22" at bounding box center [161, 213] width 288 height 5
click at [65, 267] on button "Aceptar" at bounding box center [63, 263] width 27 height 9
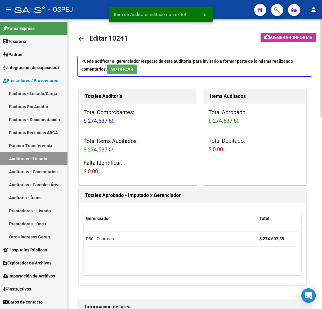
drag, startPoint x: 193, startPoint y: 58, endPoint x: 184, endPoint y: 58, distance: 8.8
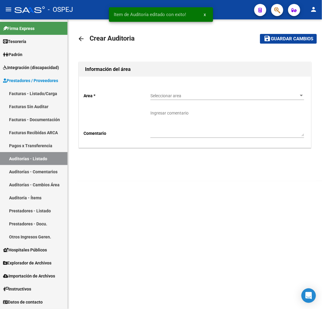
click at [180, 95] on span "Seleccionar area" at bounding box center [224, 95] width 148 height 5
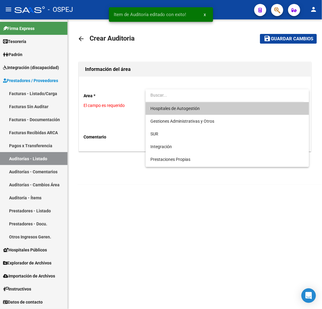
click at [42, 159] on div at bounding box center [161, 154] width 322 height 309
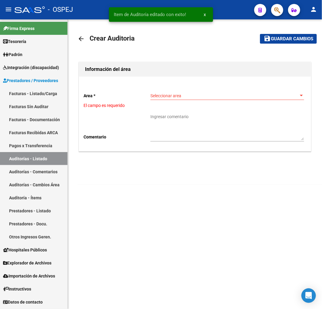
click at [42, 159] on link "Auditorías - Listado" at bounding box center [34, 158] width 68 height 13
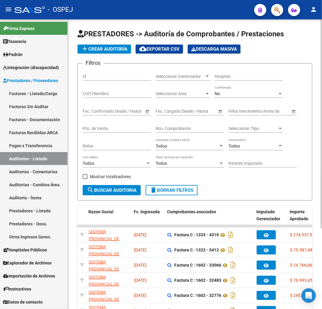
click at [112, 51] on span "add Crear Auditoría" at bounding box center [104, 48] width 46 height 5
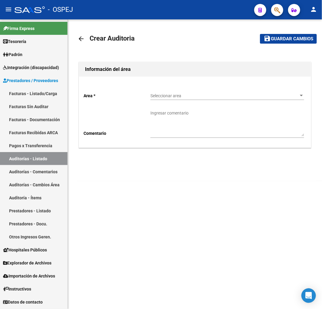
click at [224, 98] on div "Seleccionar area Seleccionar area" at bounding box center [227, 94] width 154 height 12
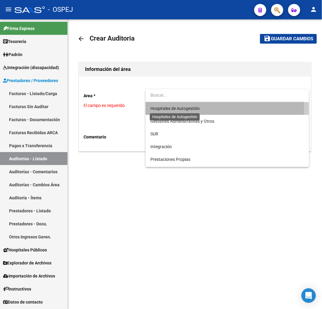
click at [190, 108] on span "Hospitales de Autogestión" at bounding box center [174, 108] width 49 height 5
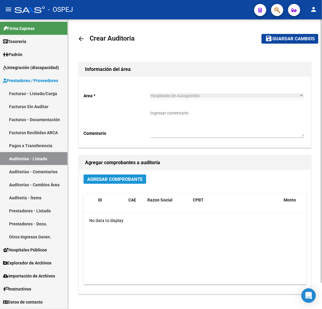
click at [119, 179] on span "Agregar Comprobante" at bounding box center [114, 179] width 55 height 5
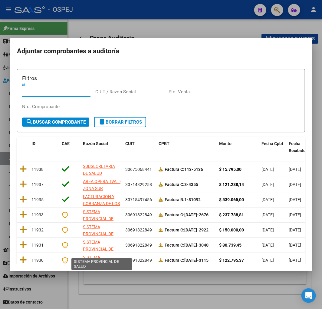
scroll to position [67, 0]
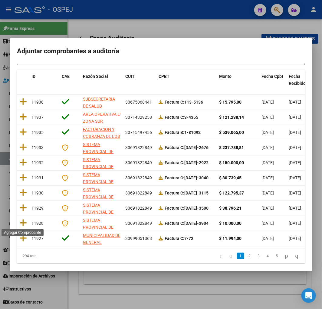
click at [25, 223] on icon at bounding box center [23, 223] width 8 height 8
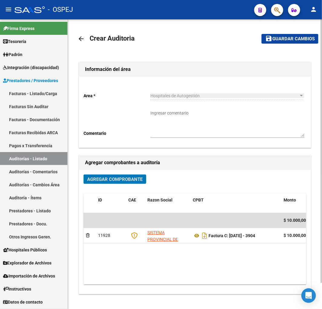
click at [285, 40] on span "Guardar cambios" at bounding box center [293, 38] width 42 height 5
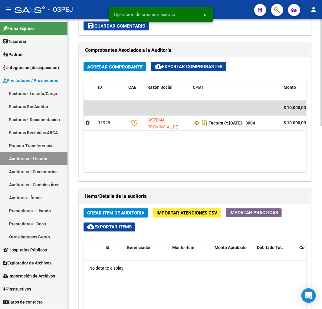
scroll to position [303, 0]
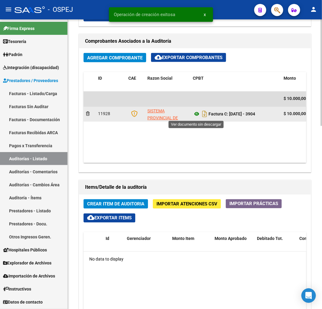
click at [196, 117] on icon at bounding box center [197, 114] width 8 height 7
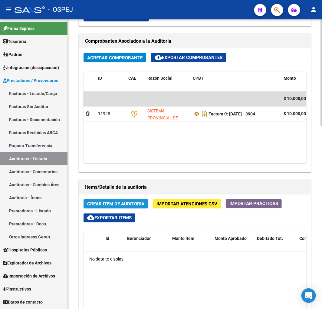
click at [119, 205] on span "Crear Item de Auditoria" at bounding box center [115, 203] width 57 height 5
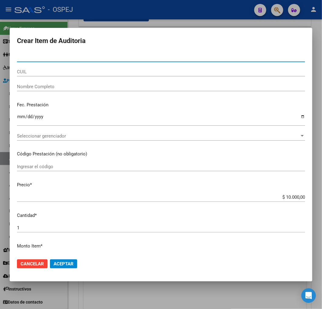
click at [52, 68] on div "CUIL" at bounding box center [161, 71] width 288 height 9
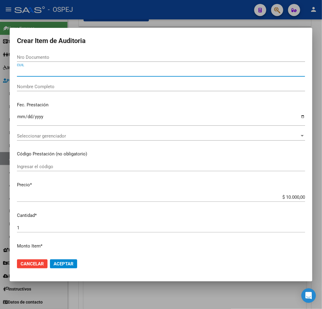
paste input "2039575681928"
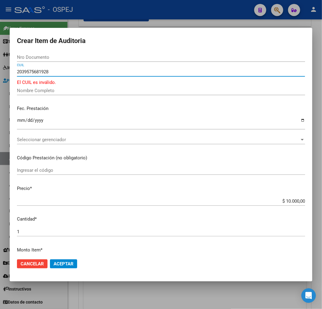
click at [22, 71] on input "2039575681928" at bounding box center [161, 71] width 288 height 5
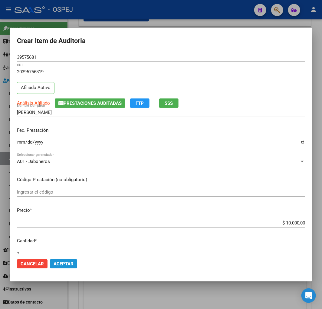
drag, startPoint x: 70, startPoint y: 259, endPoint x: 71, endPoint y: 262, distance: 3.4
click at [70, 260] on button "Aceptar" at bounding box center [63, 263] width 27 height 9
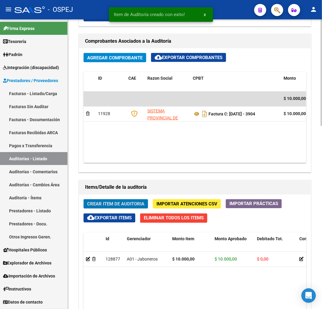
scroll to position [375, 0]
